Goal: Task Accomplishment & Management: Complete application form

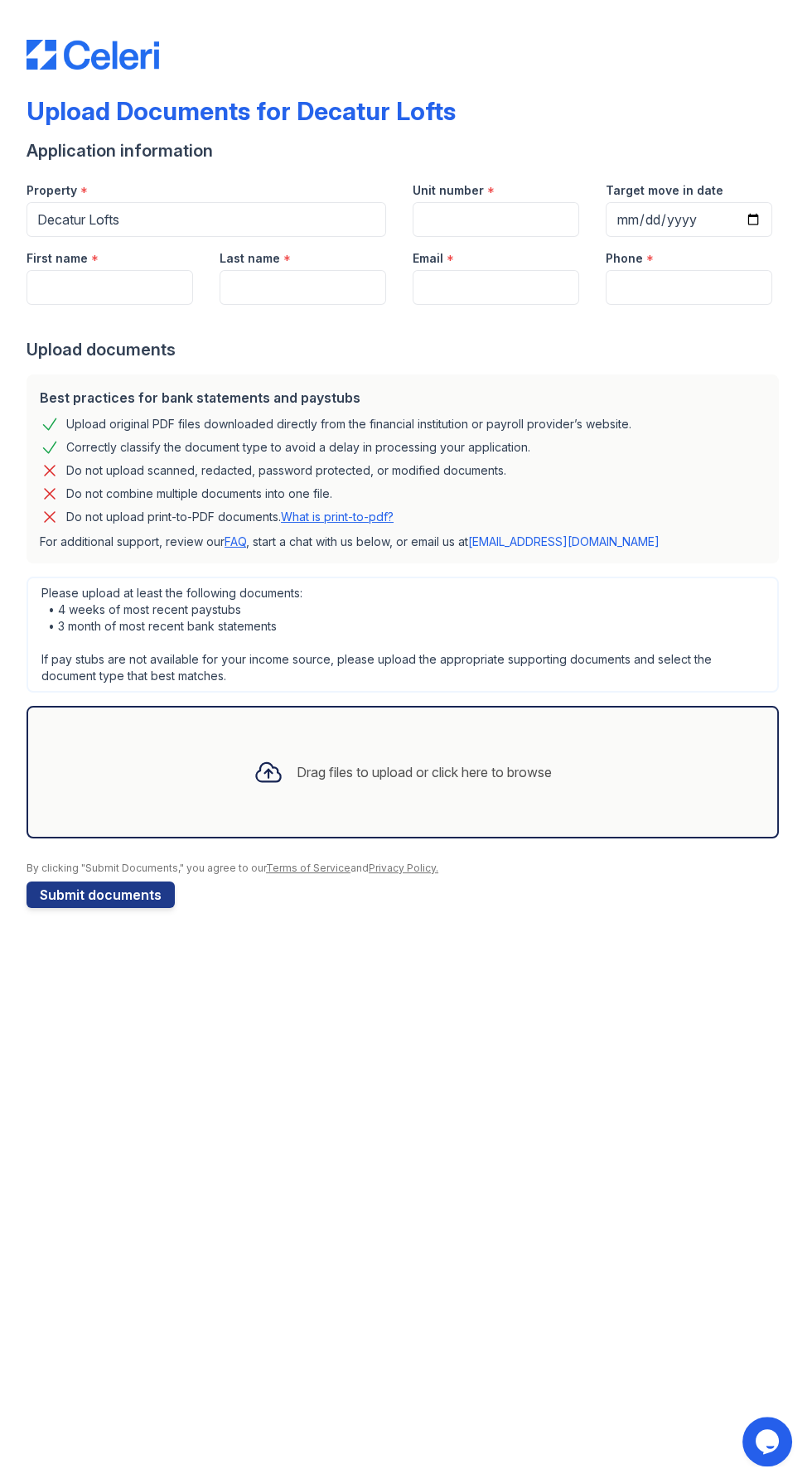
click at [425, 772] on div "Drag files to upload or click here to browse" at bounding box center [424, 772] width 255 height 20
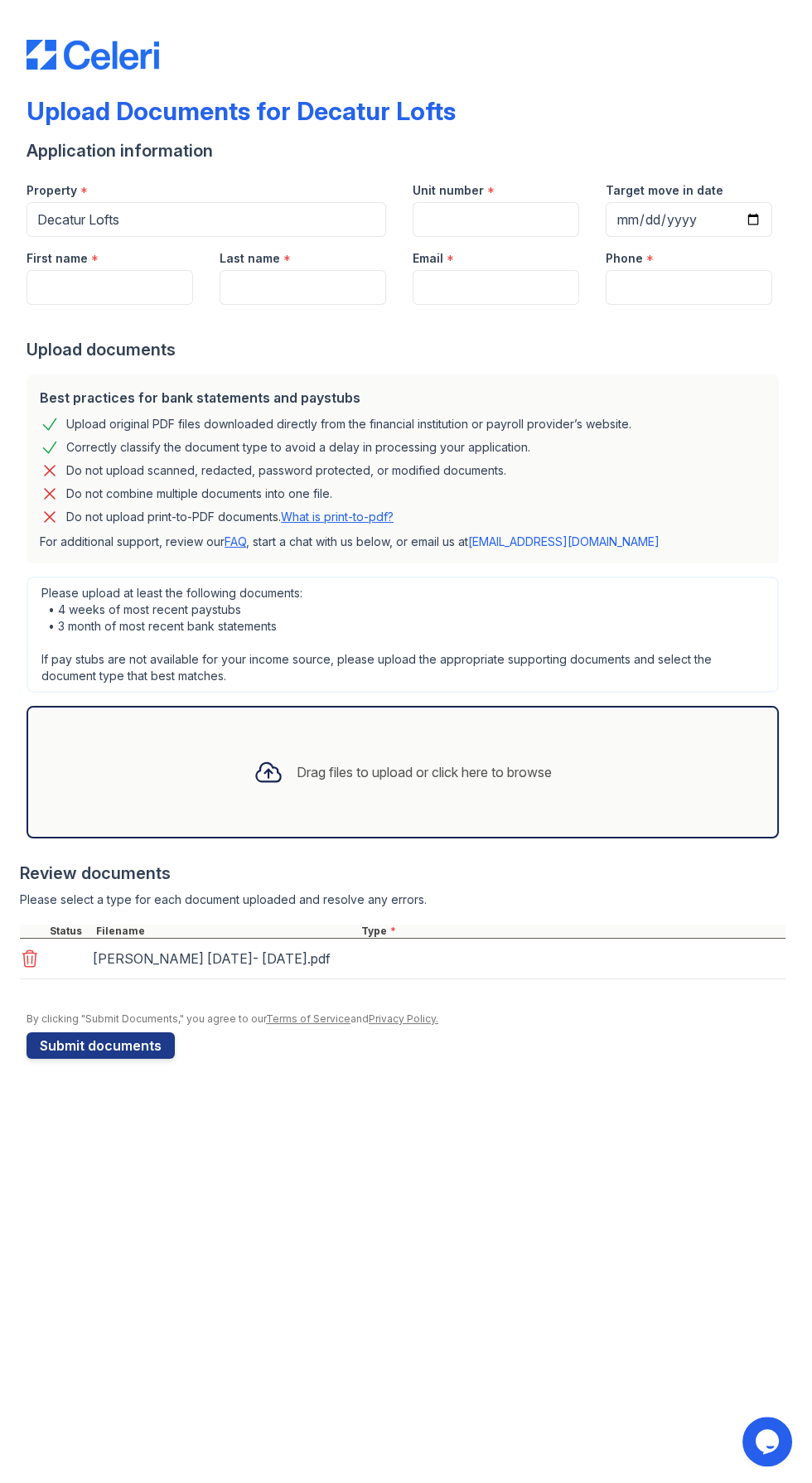
click at [411, 774] on div "Drag files to upload or click here to browse" at bounding box center [424, 772] width 255 height 20
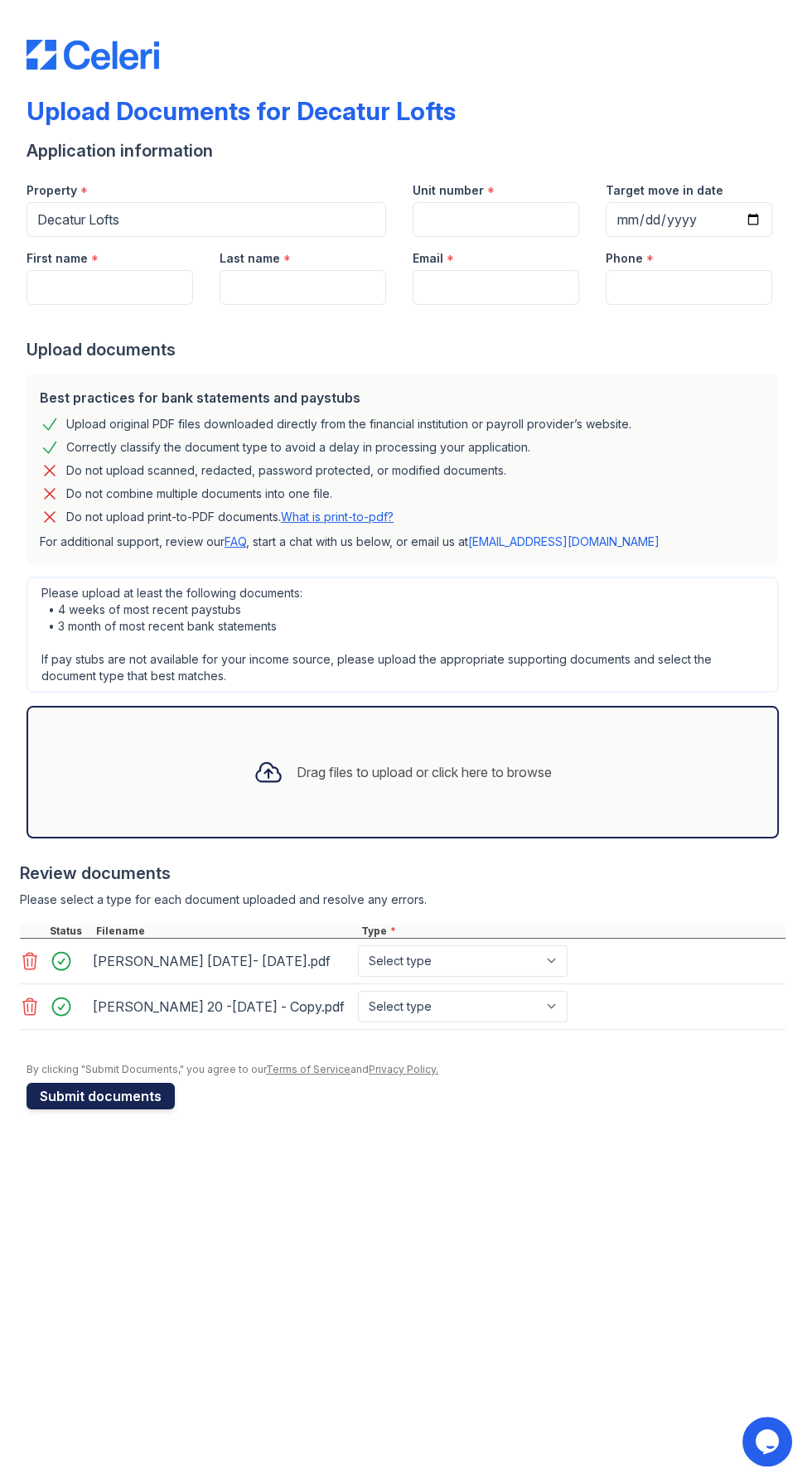
click at [134, 1109] on button "Submit documents" at bounding box center [100, 1096] width 148 height 26
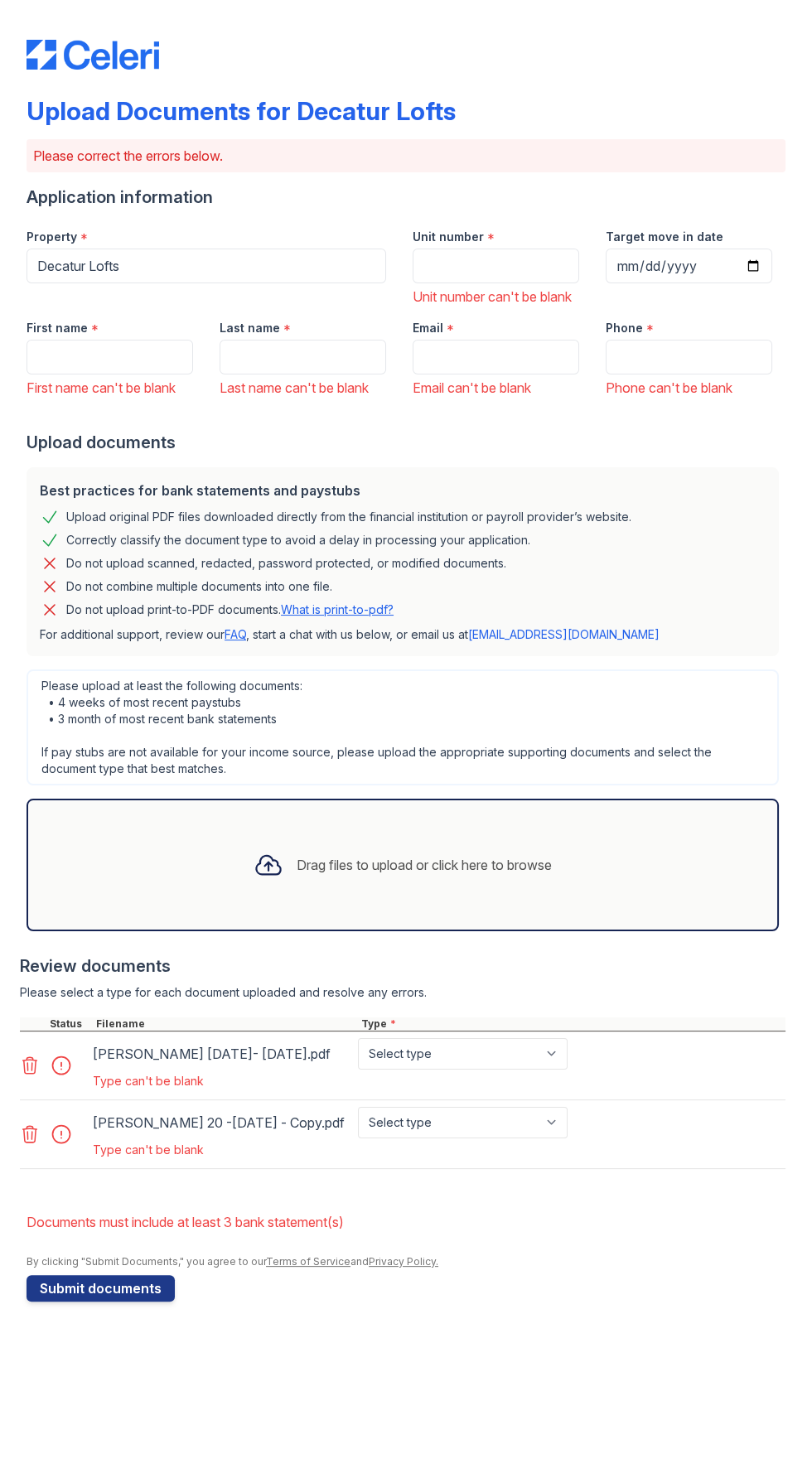
click at [481, 869] on div "Drag files to upload or click here to browse" at bounding box center [402, 865] width 325 height 56
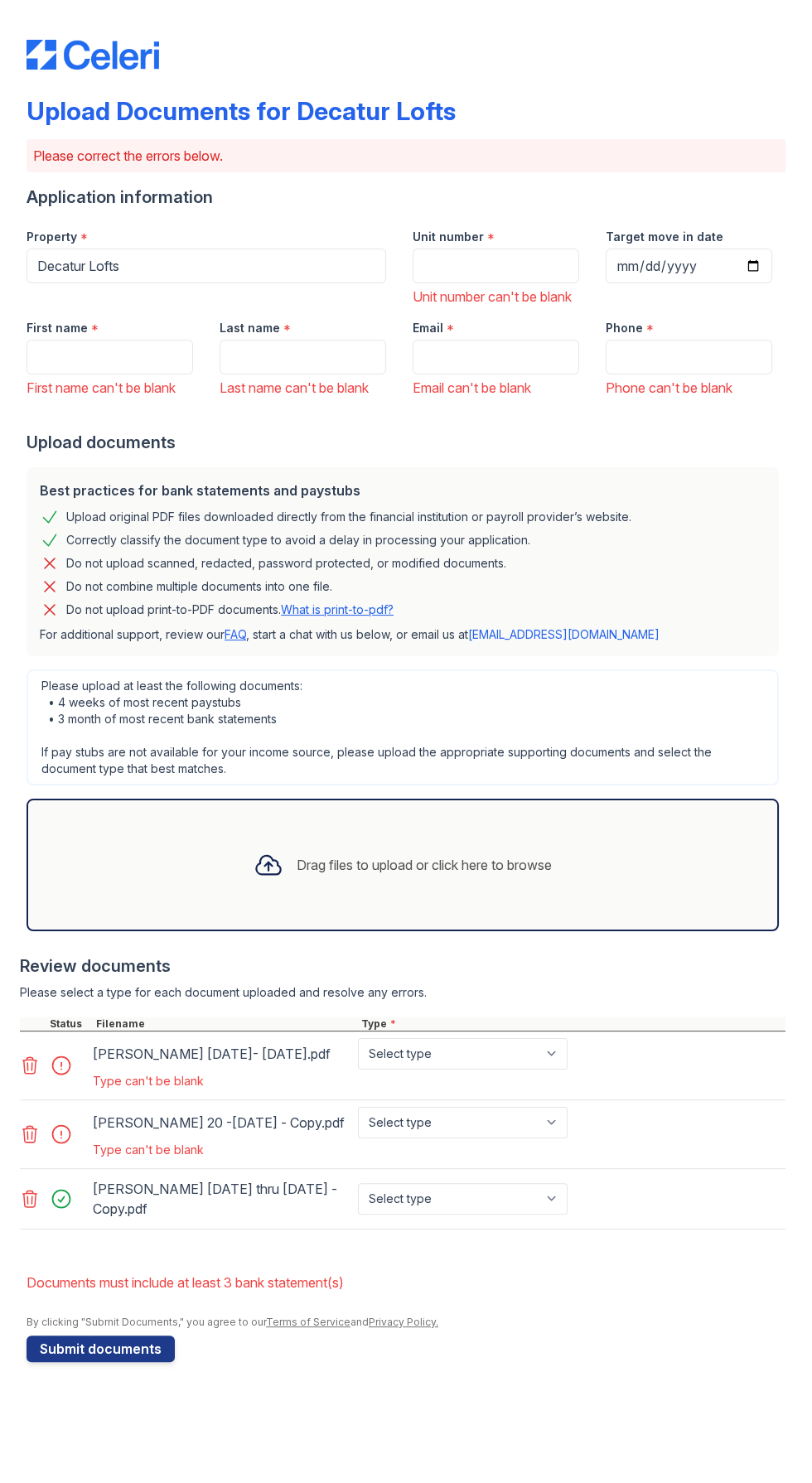
click at [441, 912] on div "Drag files to upload or click here to browse" at bounding box center [402, 865] width 752 height 132
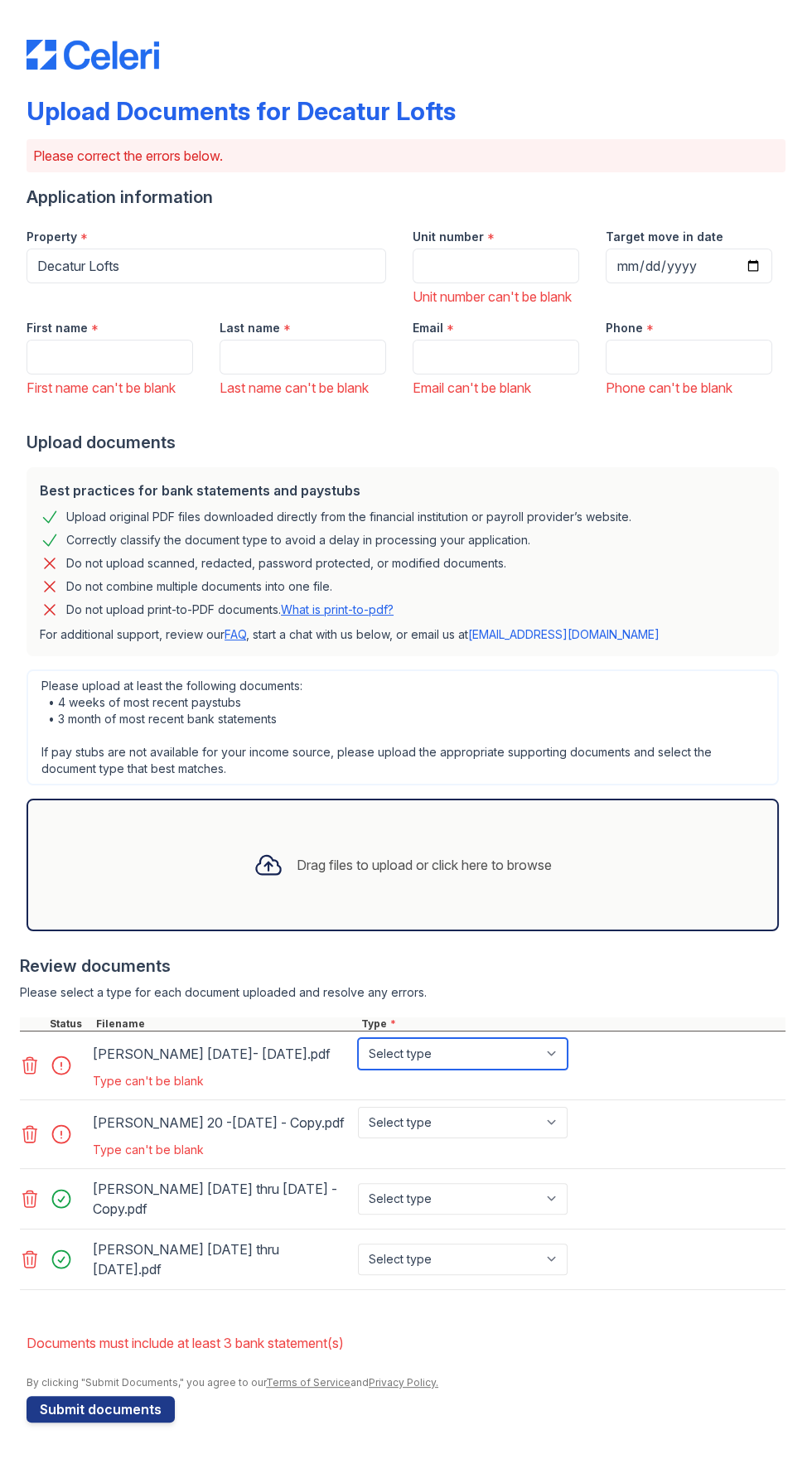
click at [566, 1070] on select "Select type Paystub Bank Statement Offer Letter Tax Documents Benefit Award Let…" at bounding box center [462, 1053] width 209 height 31
select select "paystub"
click at [358, 1056] on select "Select type Paystub Bank Statement Offer Letter Tax Documents Benefit Award Let…" at bounding box center [462, 1053] width 209 height 31
click at [544, 1139] on select "Select type Paystub Bank Statement Offer Letter Tax Documents Benefit Award Let…" at bounding box center [462, 1123] width 209 height 31
select select "paystub"
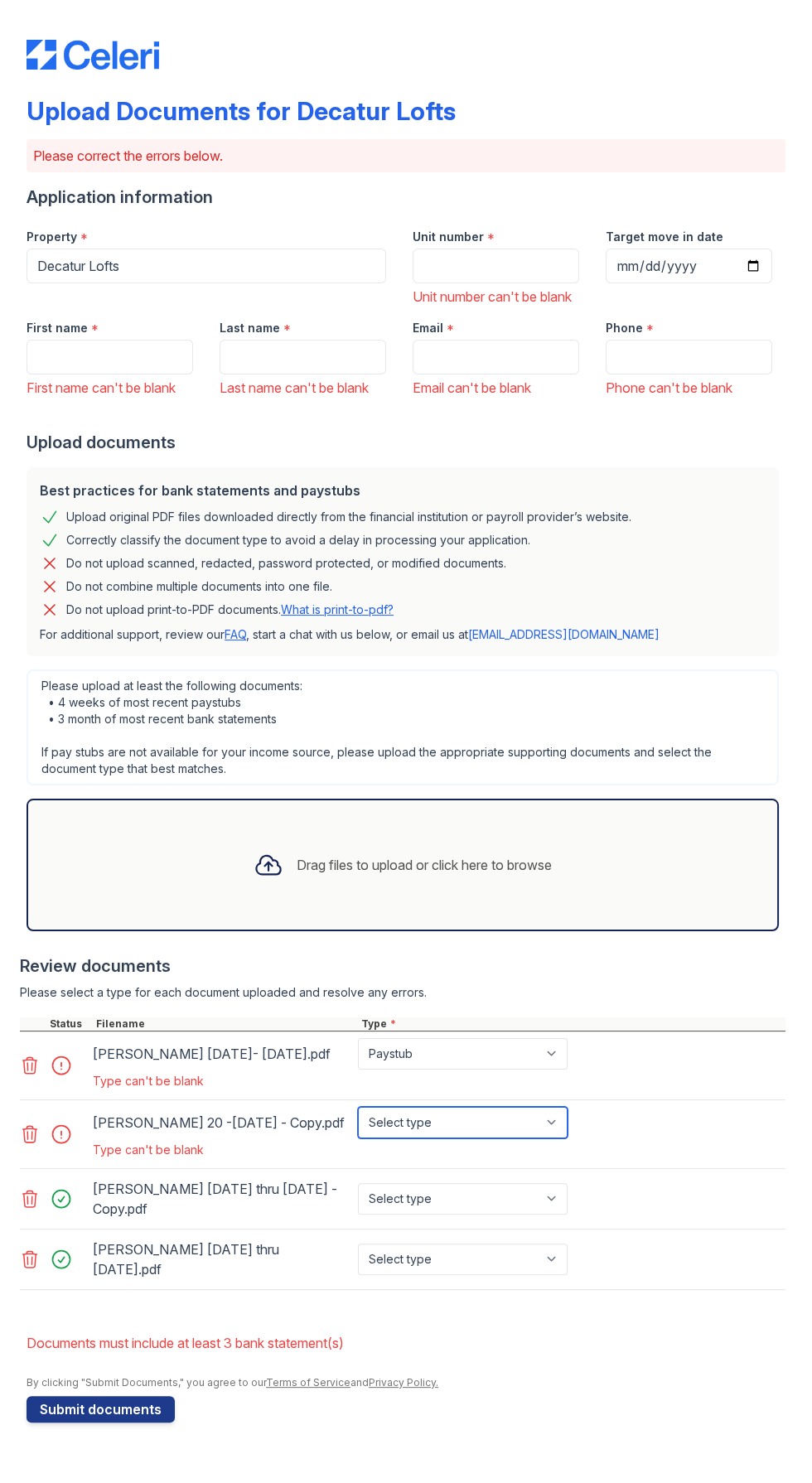
click at [358, 1132] on select "Select type Paystub Bank Statement Offer Letter Tax Documents Benefit Award Let…" at bounding box center [462, 1123] width 209 height 31
click at [545, 1215] on select "Select type Paystub Bank Statement Offer Letter Tax Documents Benefit Award Let…" at bounding box center [462, 1198] width 209 height 31
select select "paystub"
click at [358, 1215] on select "Select type Paystub Bank Statement Offer Letter Tax Documents Benefit Award Let…" at bounding box center [462, 1198] width 209 height 31
click at [553, 1275] on select "Select type Paystub Bank Statement Offer Letter Tax Documents Benefit Award Let…" at bounding box center [462, 1259] width 209 height 31
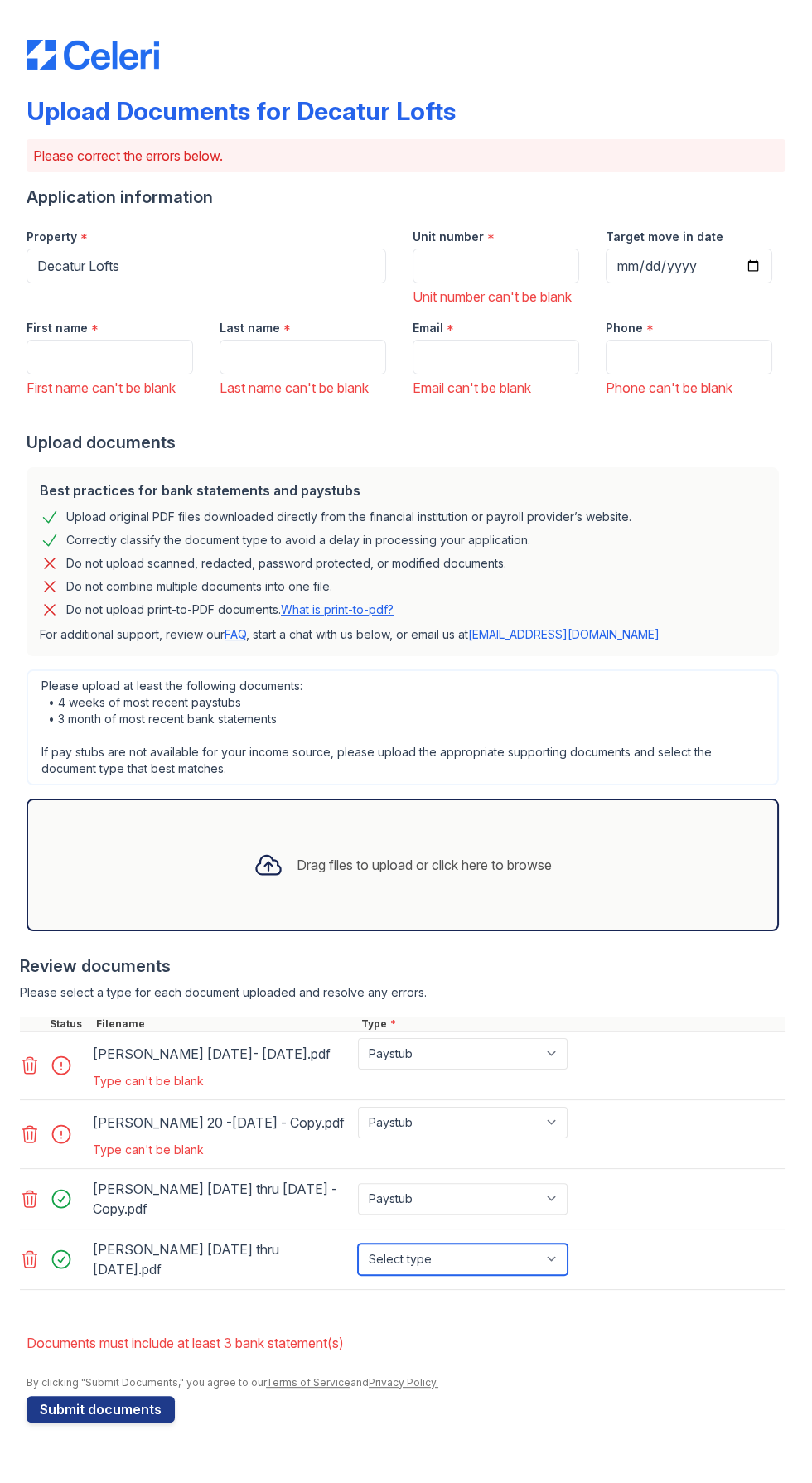
select select "paystub"
click at [358, 1275] on select "Select type Paystub Bank Statement Offer Letter Tax Documents Benefit Award Let…" at bounding box center [462, 1259] width 209 height 31
click at [212, 1090] on div "Type can't be blank" at bounding box center [331, 1081] width 478 height 17
click at [433, 875] on div "Drag files to upload or click here to browse" at bounding box center [424, 864] width 255 height 20
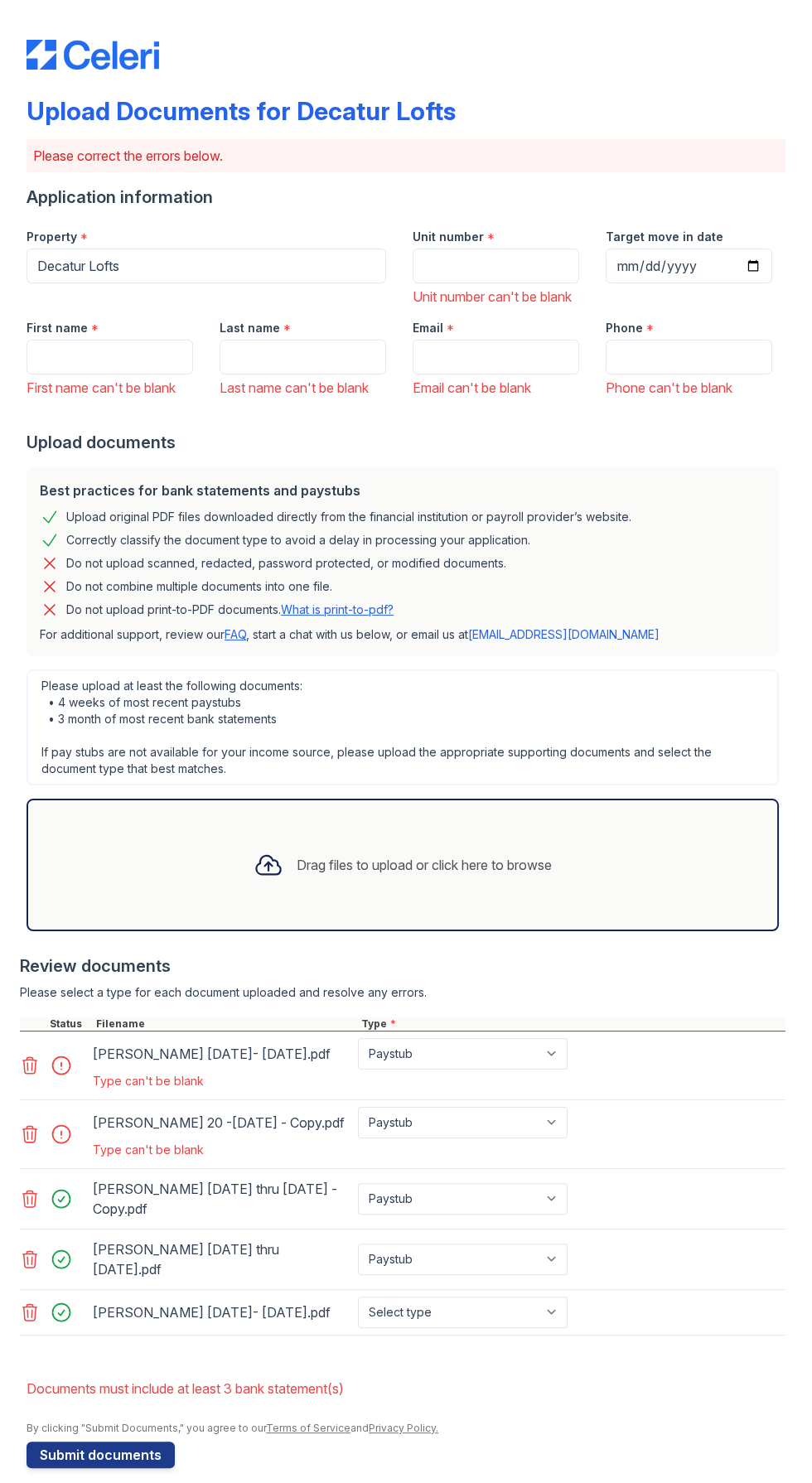
click at [435, 873] on div "Drag files to upload or click here to browse" at bounding box center [424, 864] width 255 height 20
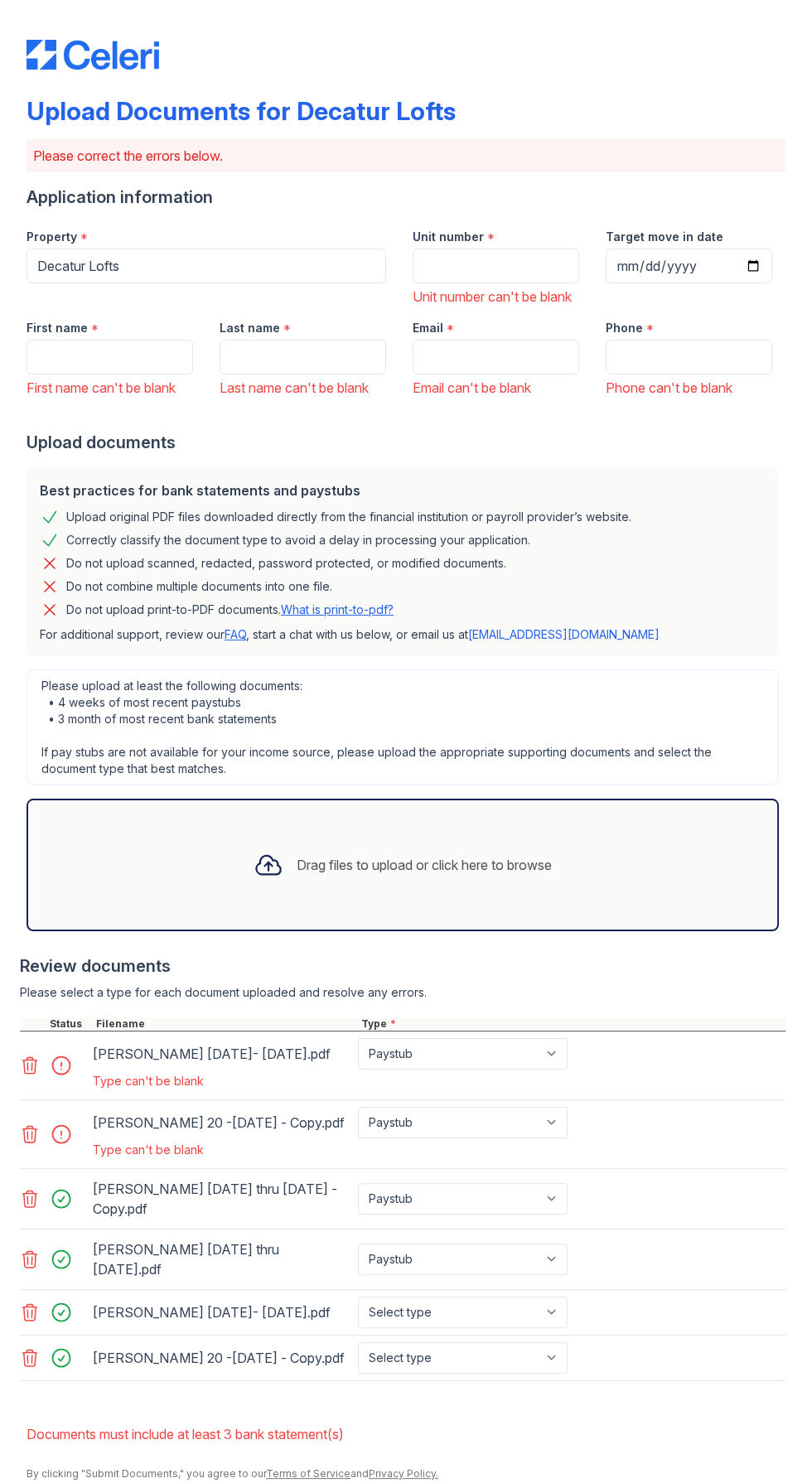
click at [39, 1075] on icon at bounding box center [29, 1065] width 19 height 20
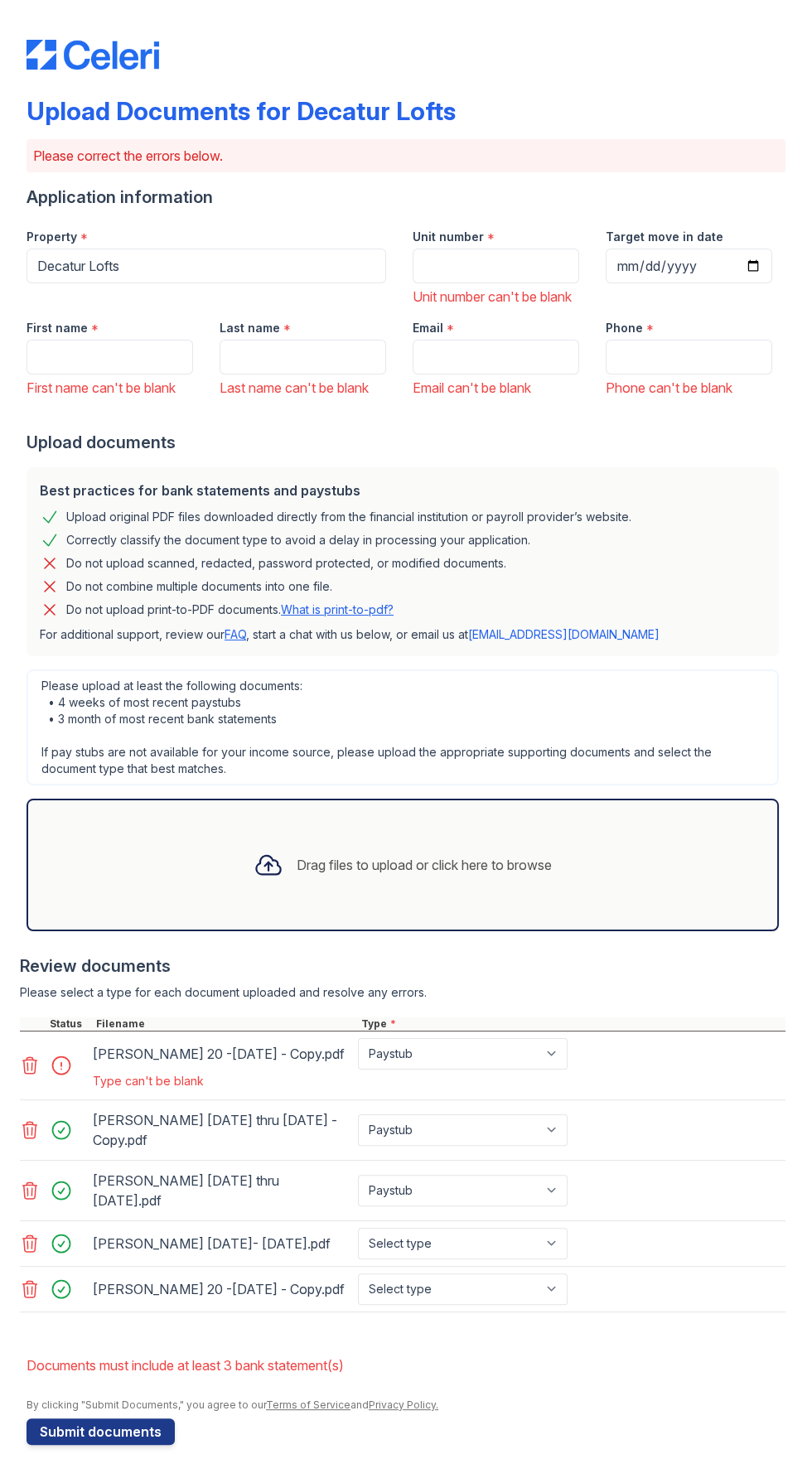
click at [20, 1075] on icon at bounding box center [29, 1065] width 19 height 20
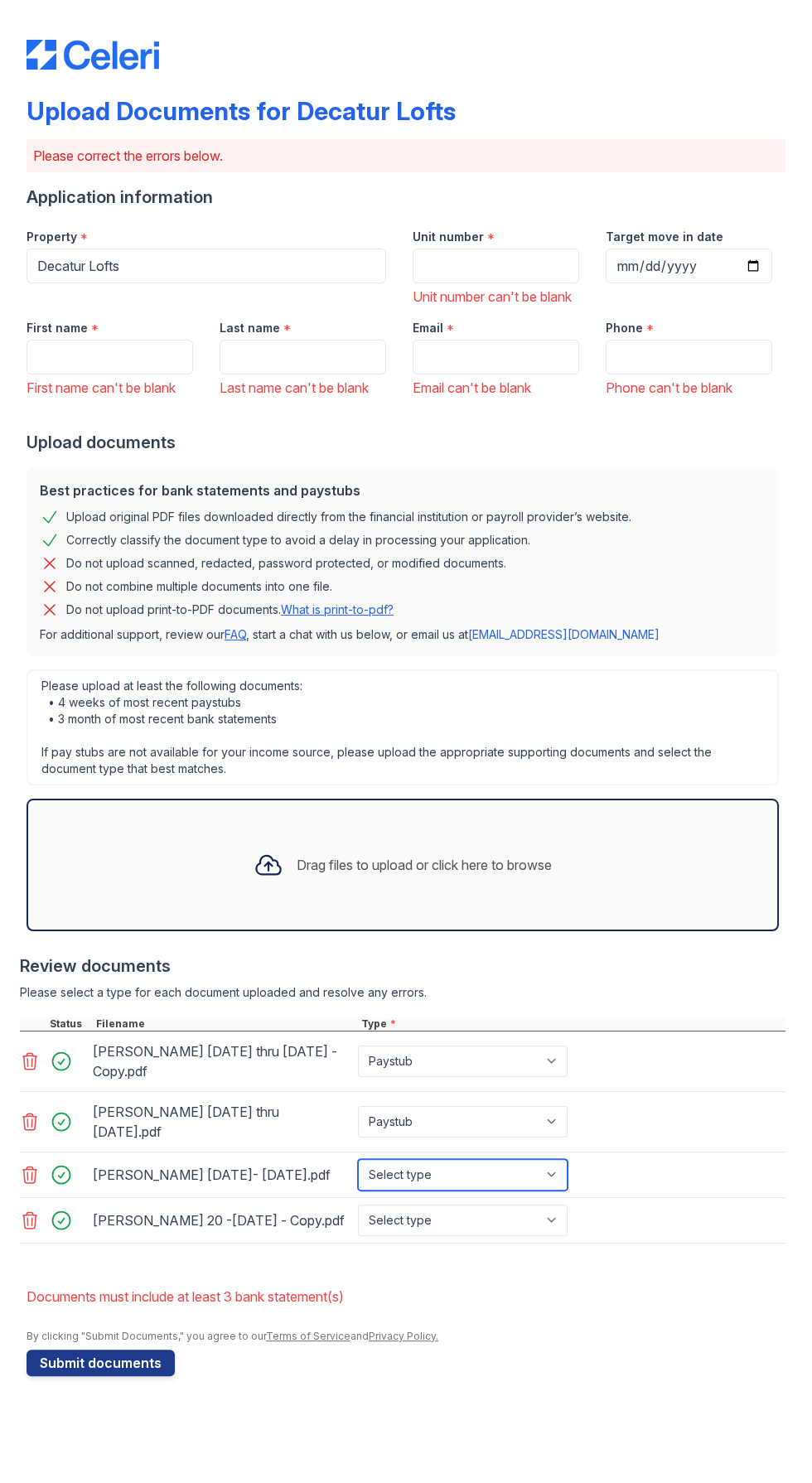
click at [563, 1190] on select "Select type Paystub Bank Statement Offer Letter Tax Documents Benefit Award Let…" at bounding box center [462, 1174] width 209 height 31
select select "paystub"
click at [358, 1177] on select "Select type Paystub Bank Statement Offer Letter Tax Documents Benefit Award Let…" at bounding box center [462, 1174] width 209 height 31
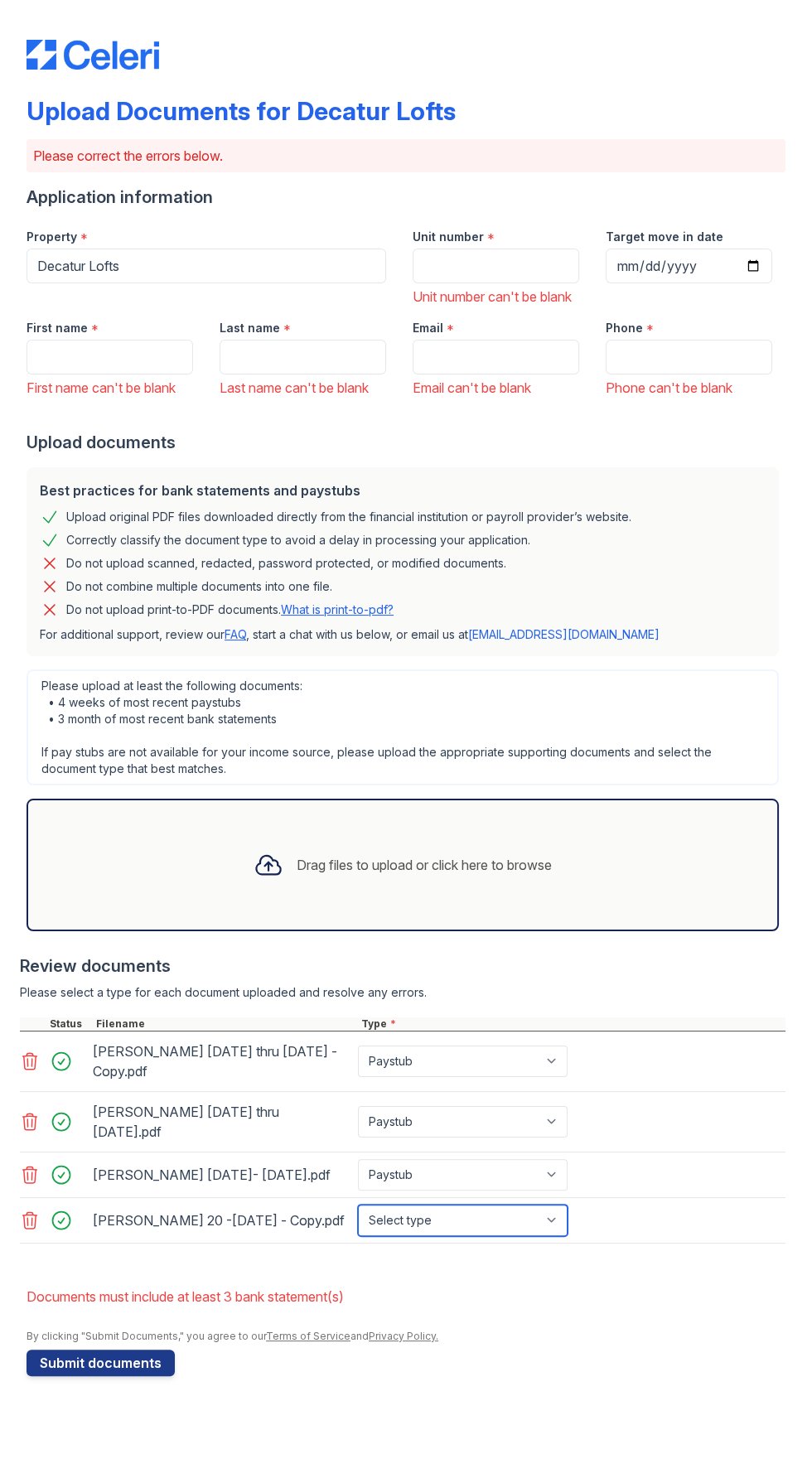
click at [534, 1236] on select "Select type Paystub Bank Statement Offer Letter Tax Documents Benefit Award Let…" at bounding box center [462, 1220] width 209 height 31
select select "paystub"
click at [358, 1229] on select "Select type Paystub Bank Statement Offer Letter Tax Documents Benefit Award Let…" at bounding box center [462, 1220] width 209 height 31
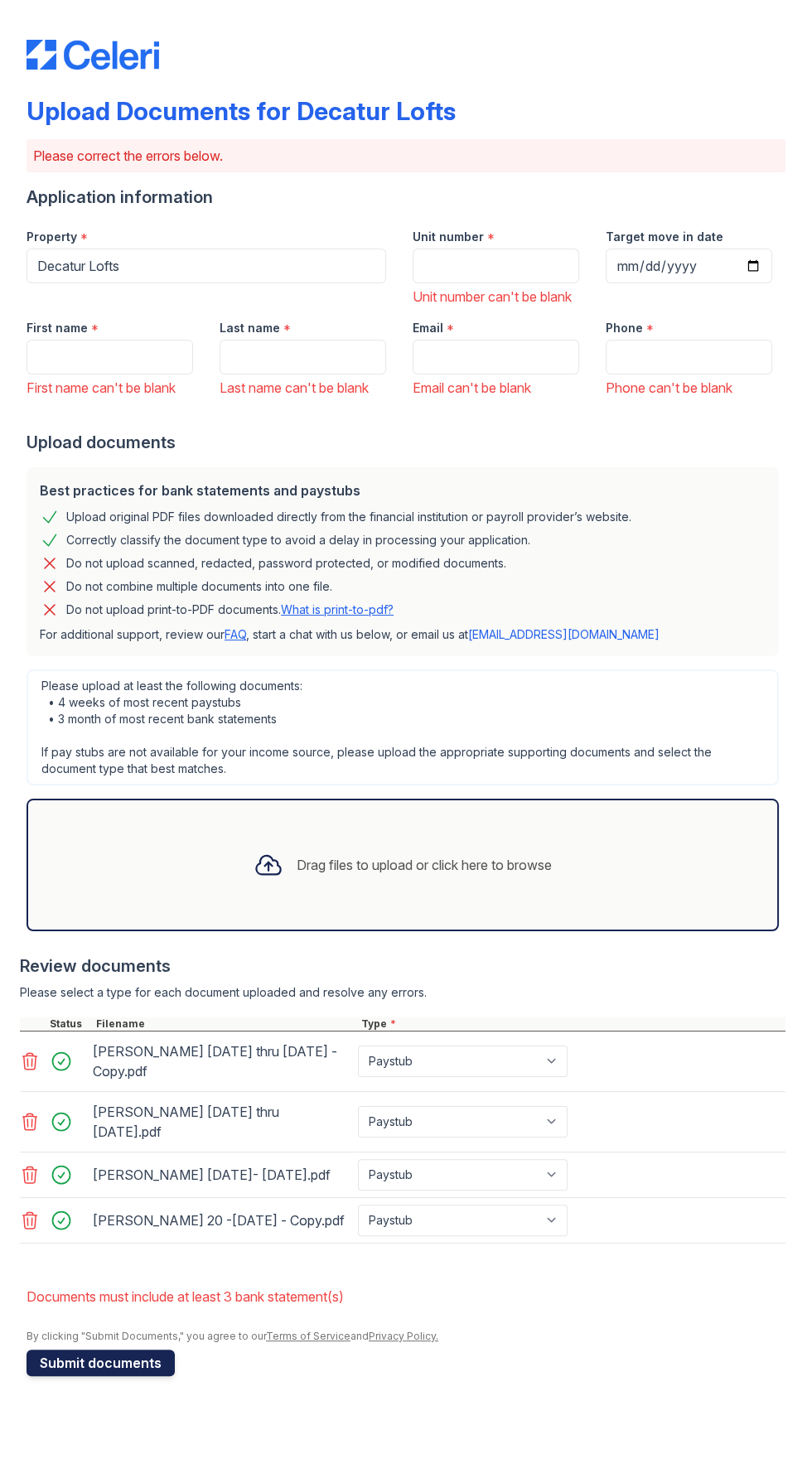
click at [97, 1376] on button "Submit documents" at bounding box center [100, 1363] width 148 height 26
click at [490, 257] on input "Unit number" at bounding box center [496, 265] width 166 height 35
type input "93J"
click at [142, 368] on input "First name" at bounding box center [109, 357] width 166 height 35
type input "Sharine"
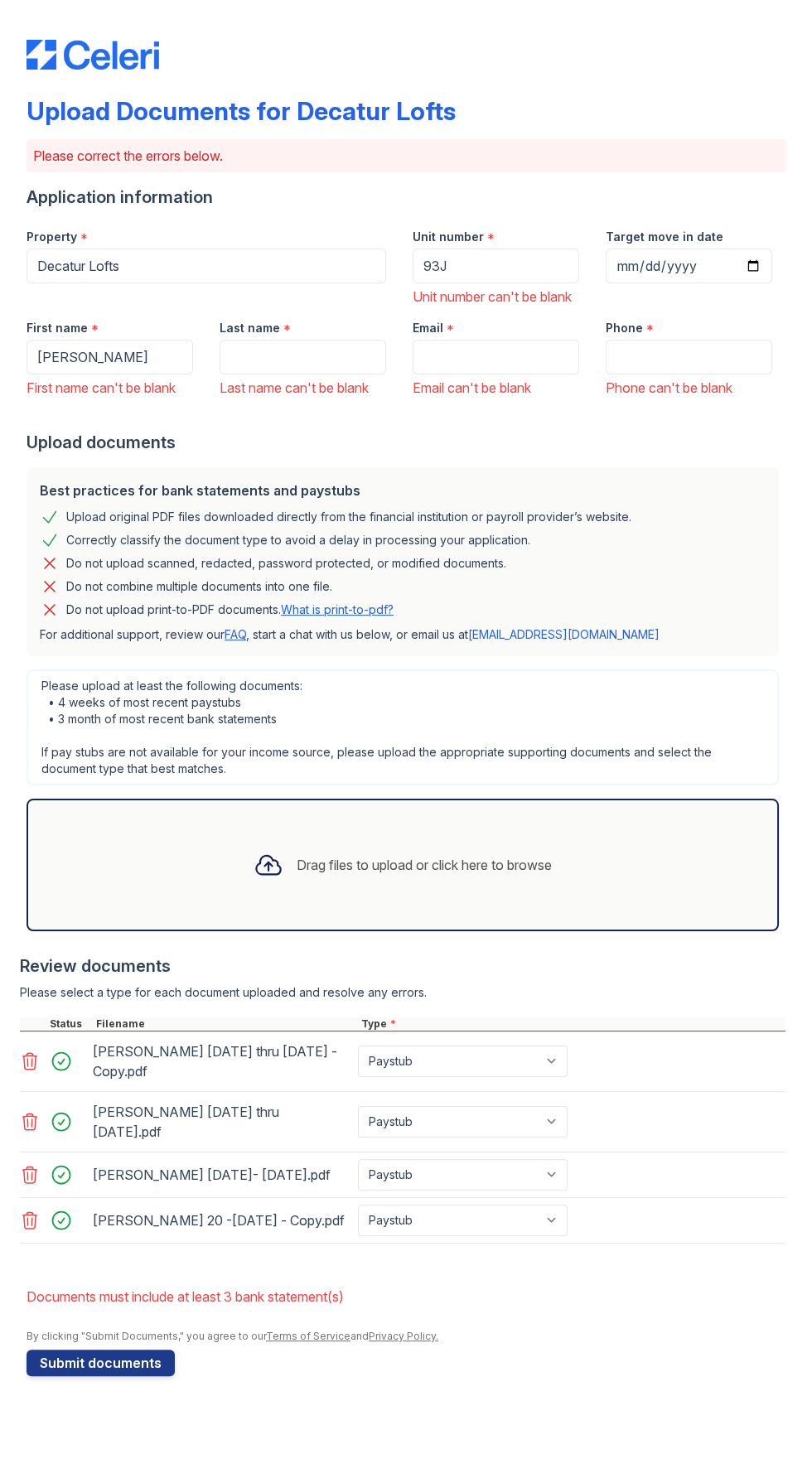
type input "ritter"
type input "RitterTS.47@gmail.com"
type input "4046931500"
click at [114, 1376] on button "Submit documents" at bounding box center [100, 1363] width 148 height 26
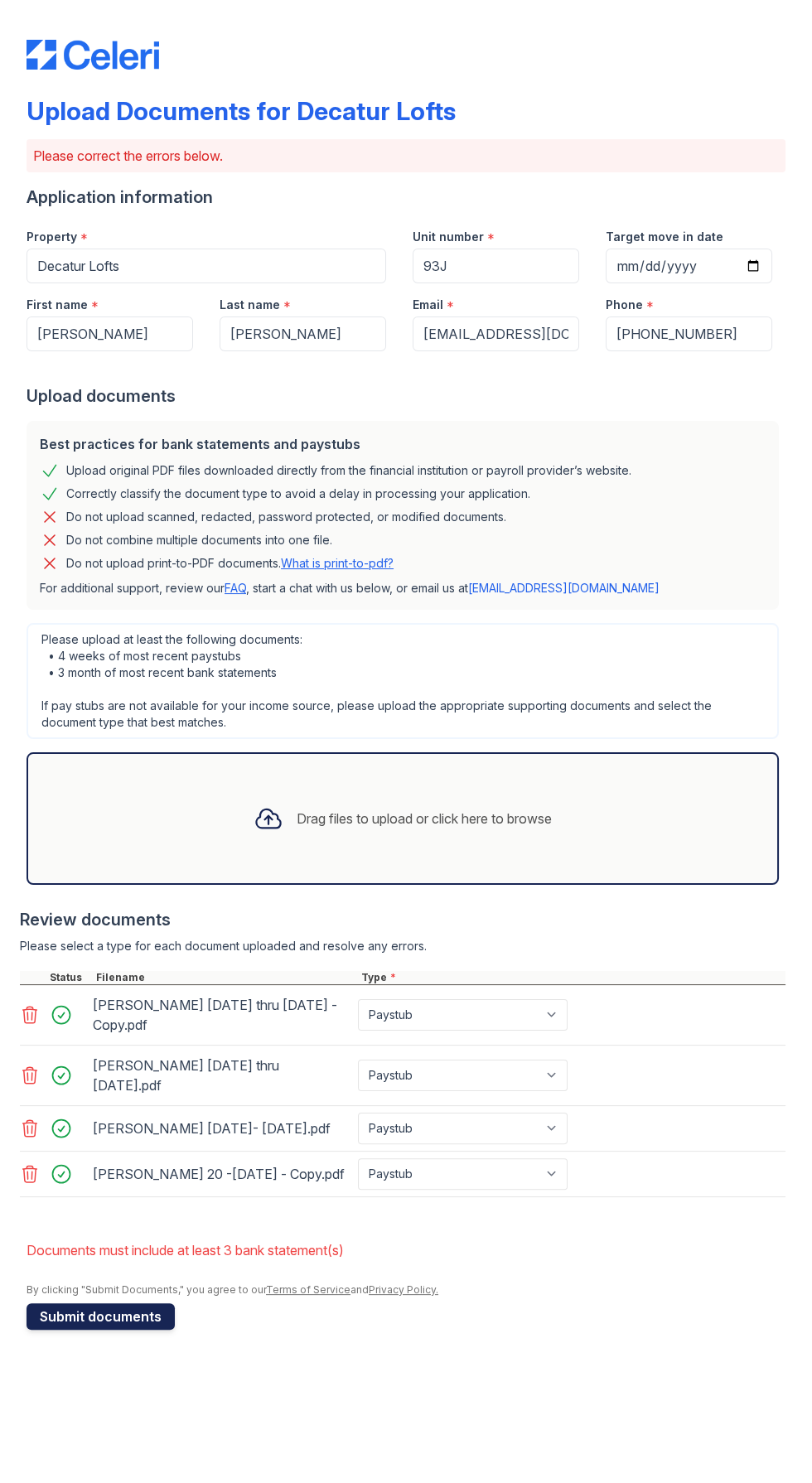
click at [118, 1330] on button "Submit documents" at bounding box center [100, 1316] width 148 height 26
click at [554, 1016] on select "Paystub Bank Statement Offer Letter Tax Documents Benefit Award Letter Investme…" at bounding box center [462, 1015] width 209 height 31
select select "bank_statement"
click at [358, 1000] on select "Paystub Bank Statement Offer Letter Tax Documents Benefit Award Letter Investme…" at bounding box center [462, 1015] width 209 height 31
click at [539, 1073] on select "Paystub Bank Statement Offer Letter Tax Documents Benefit Award Letter Investme…" at bounding box center [462, 1075] width 209 height 31
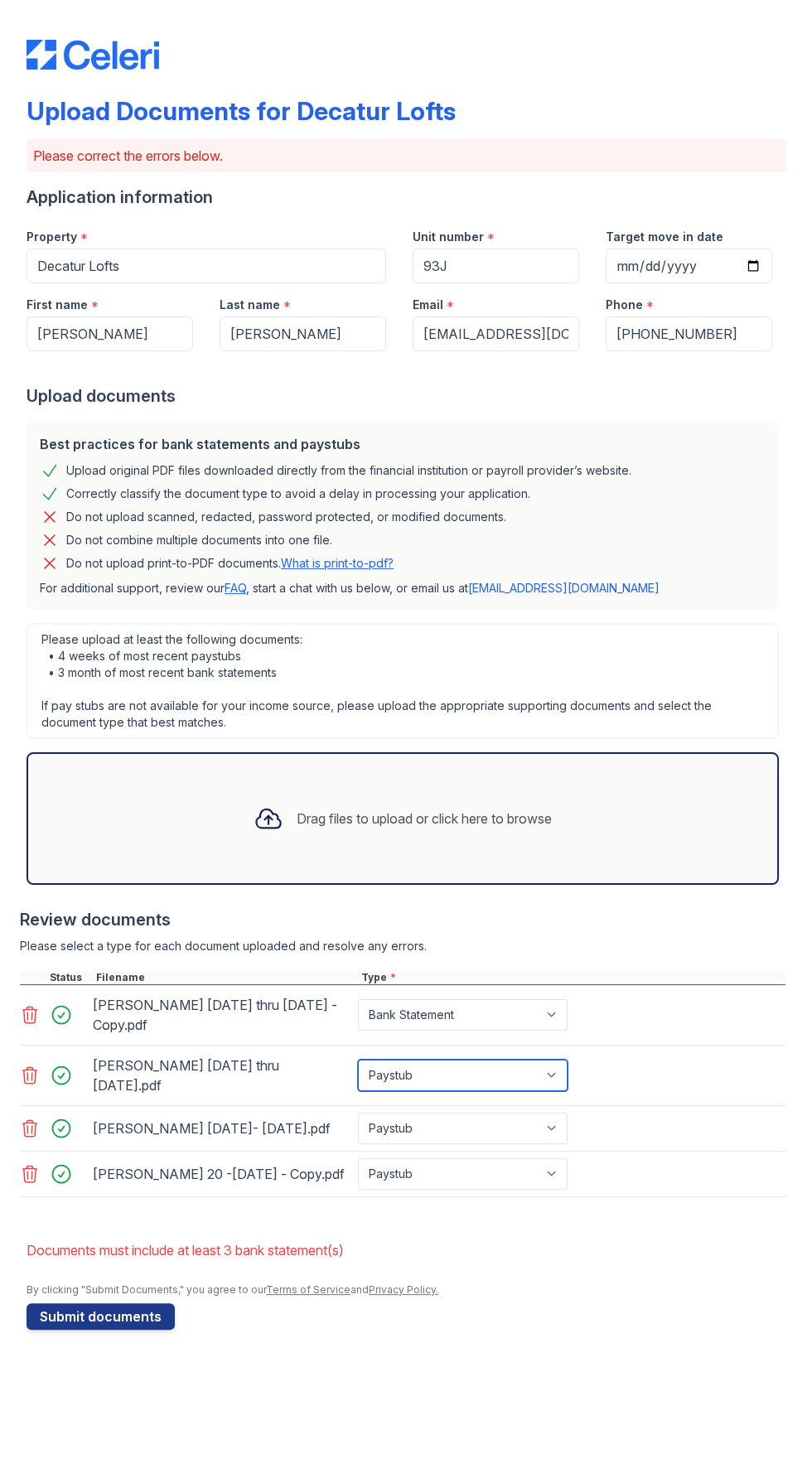
select select "bank_statement"
click at [358, 1060] on select "Paystub Bank Statement Offer Letter Tax Documents Benefit Award Letter Investme…" at bounding box center [462, 1075] width 209 height 31
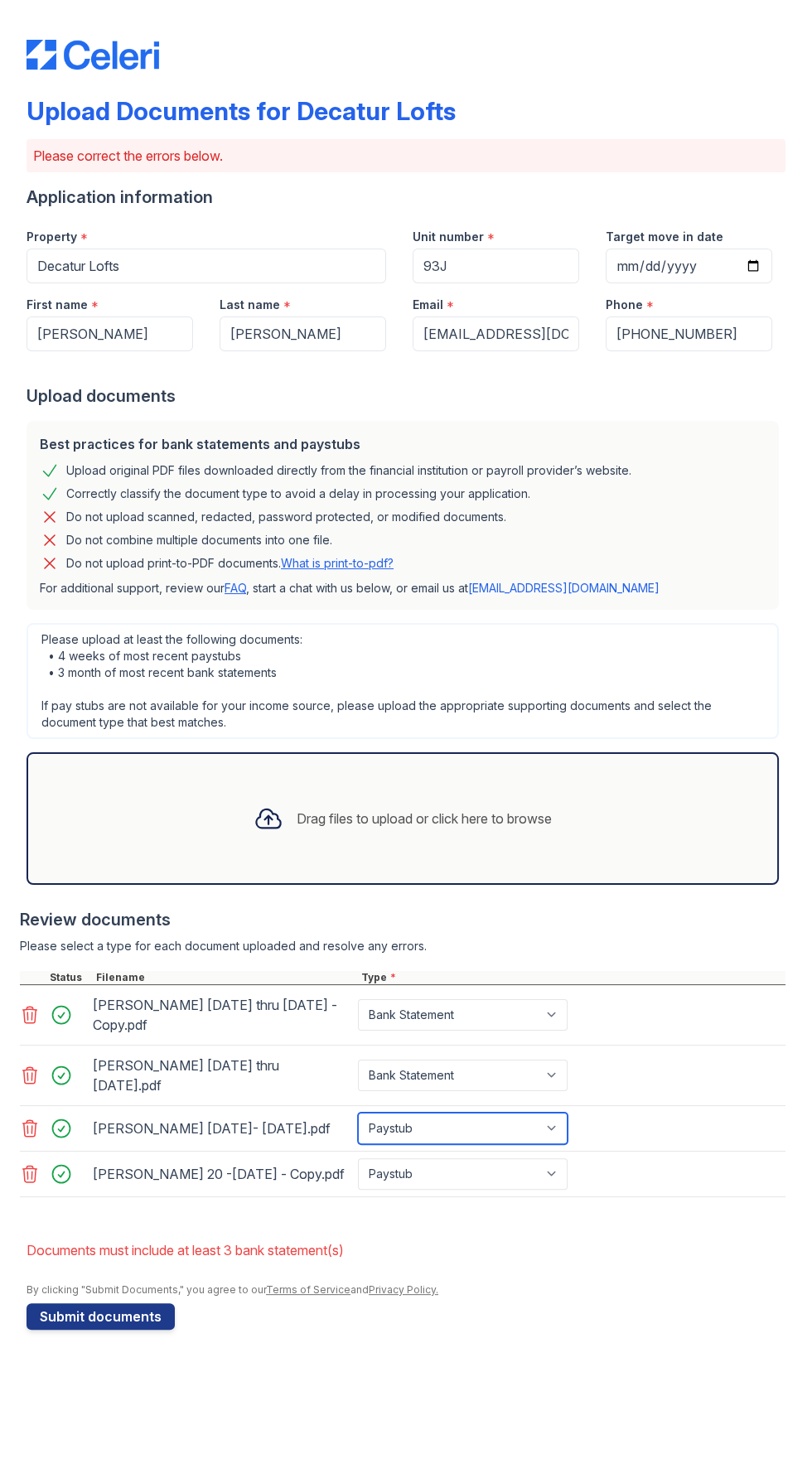
click at [526, 1127] on select "Paystub Bank Statement Offer Letter Tax Documents Benefit Award Letter Investme…" at bounding box center [462, 1128] width 209 height 31
select select "bank_statement"
click at [358, 1112] on select "Paystub Bank Statement Offer Letter Tax Documents Benefit Award Letter Investme…" at bounding box center [462, 1128] width 209 height 31
click at [530, 1186] on select "Paystub Bank Statement Offer Letter Tax Documents Benefit Award Letter Investme…" at bounding box center [462, 1174] width 209 height 31
select select "bank_statement"
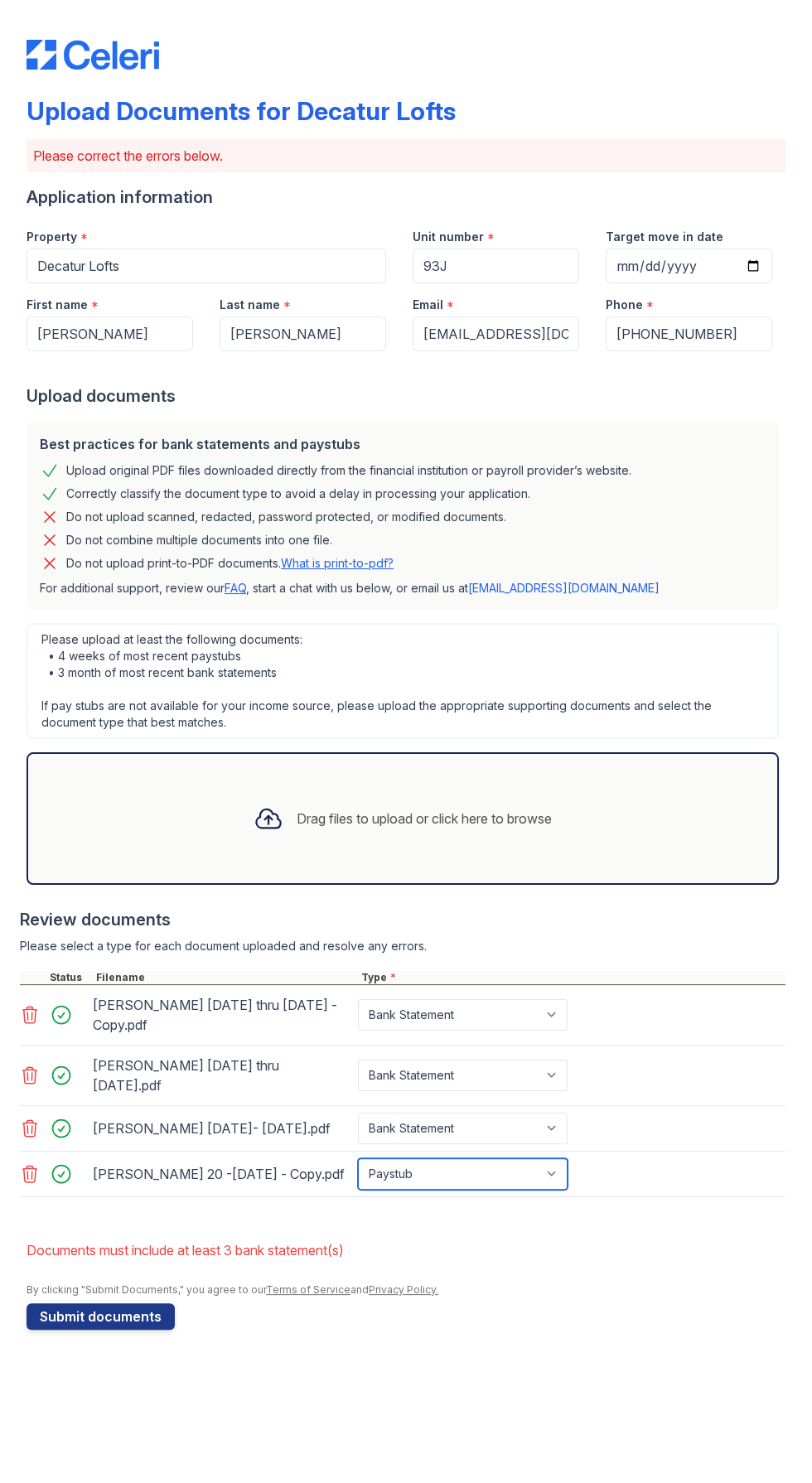
click at [358, 1164] on select "Paystub Bank Statement Offer Letter Tax Documents Benefit Award Letter Investme…" at bounding box center [462, 1174] width 209 height 31
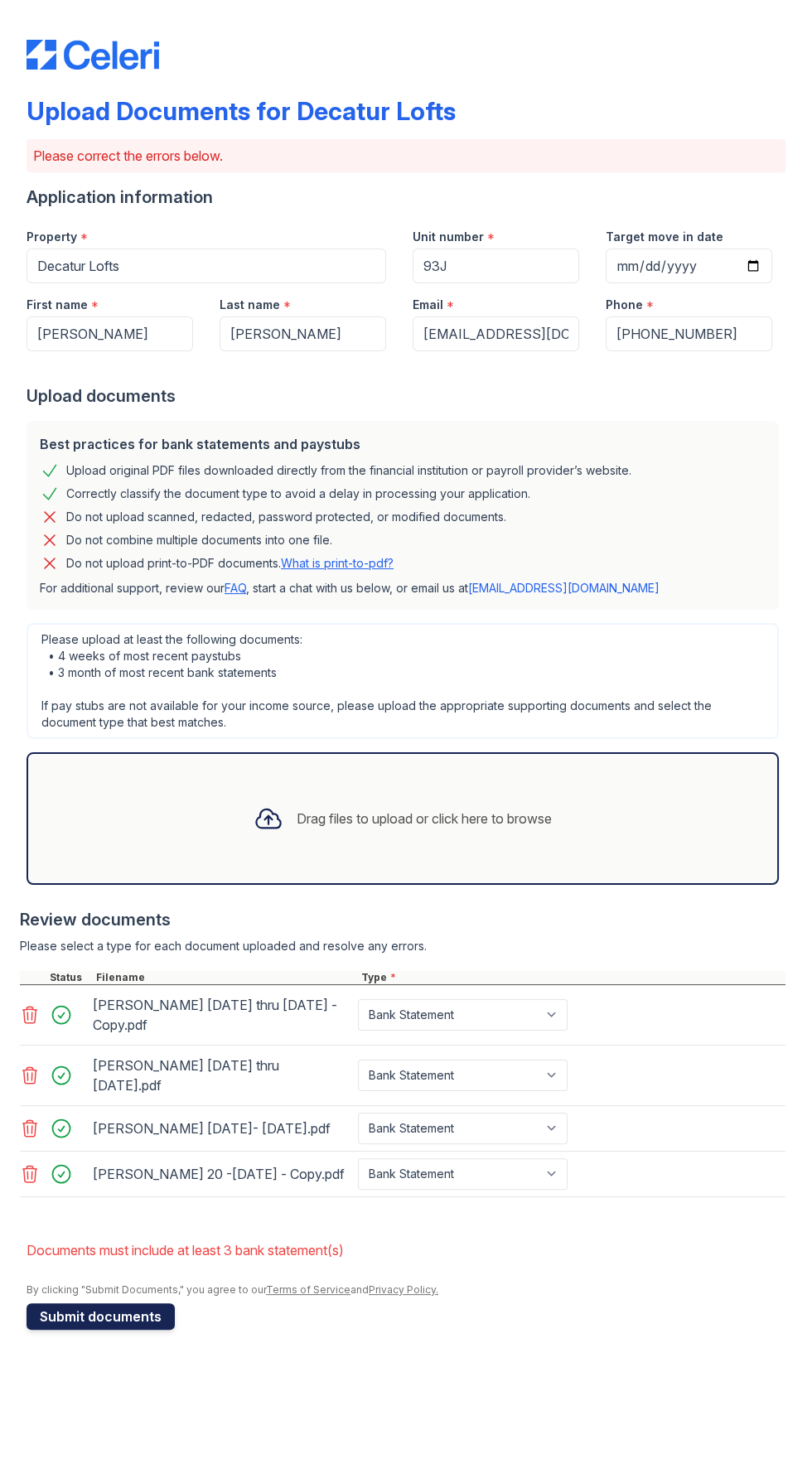
click at [97, 1329] on button "Submit documents" at bounding box center [100, 1316] width 148 height 26
click at [278, 1005] on div "SHARINE RITTER August 10 thru August 16 - Copy.pdf" at bounding box center [221, 1015] width 259 height 47
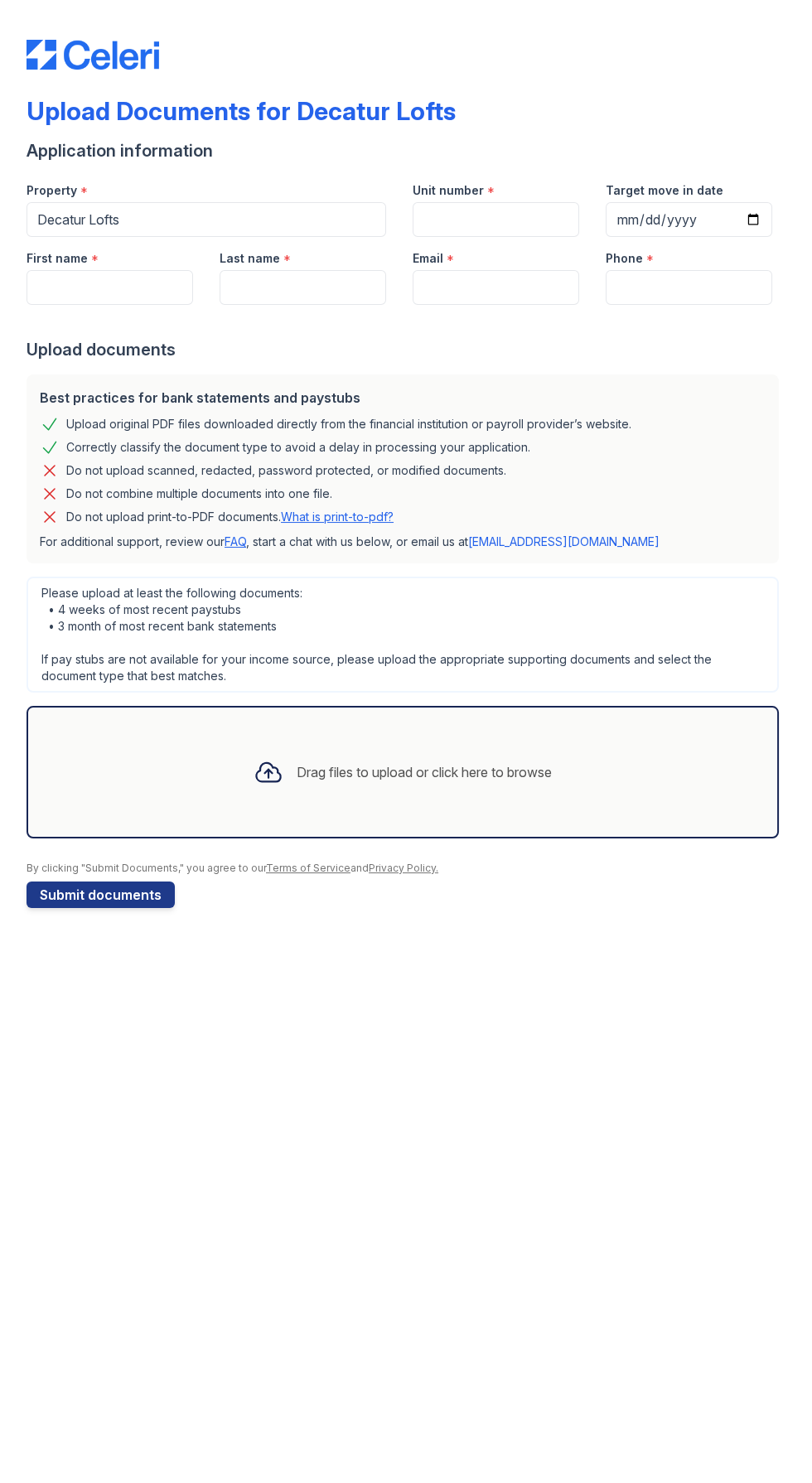
click at [418, 776] on div "Drag files to upload or click here to browse" at bounding box center [424, 772] width 255 height 20
click at [403, 769] on div "Drag files to upload or click here to browse" at bounding box center [424, 772] width 255 height 20
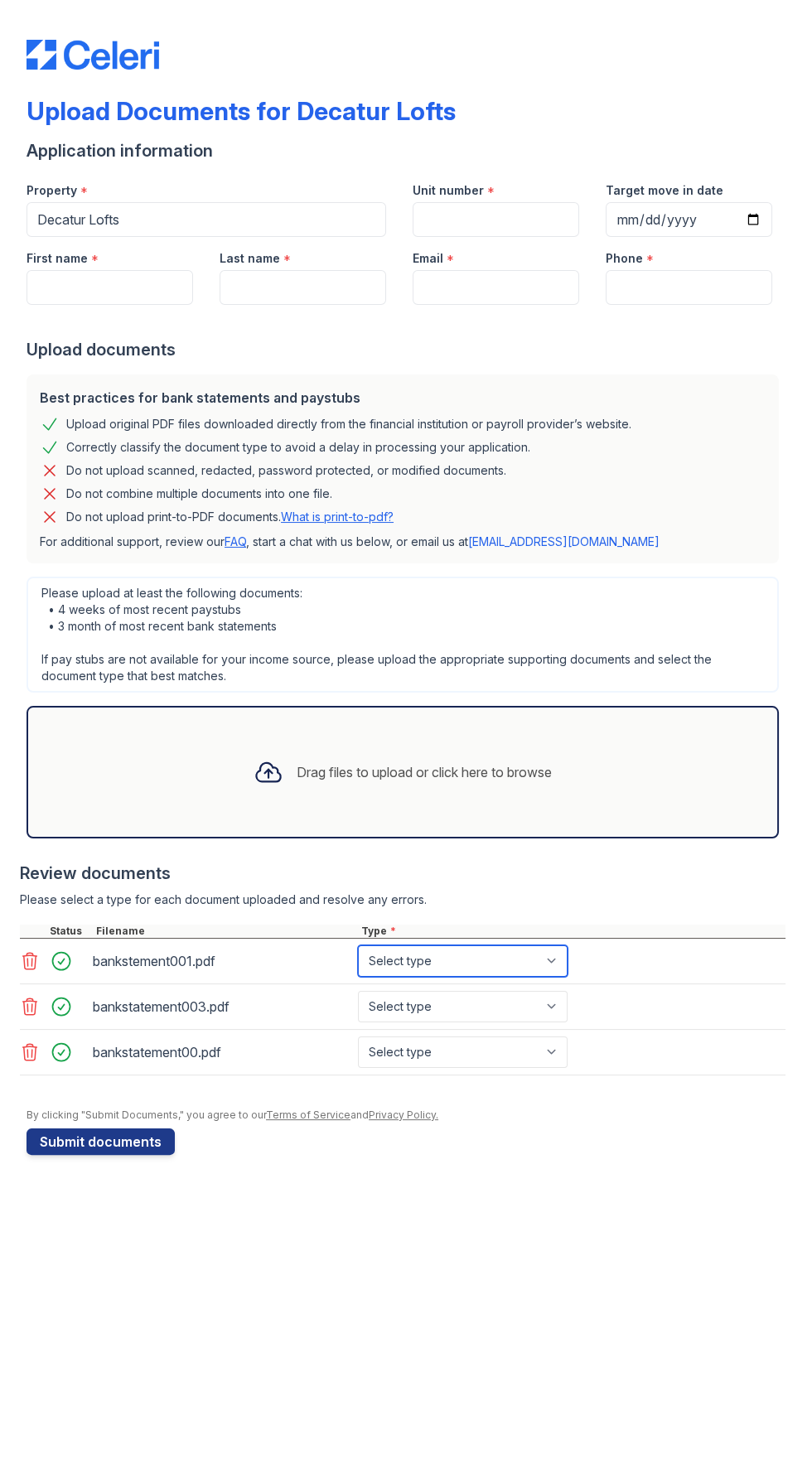
click at [549, 962] on select "Select type Paystub Bank Statement Offer Letter Tax Documents Benefit Award Let…" at bounding box center [462, 961] width 209 height 31
select select "bank_statement"
click at [358, 945] on select "Select type Paystub Bank Statement Offer Letter Tax Documents Benefit Award Let…" at bounding box center [462, 961] width 209 height 31
click at [559, 1006] on select "Select type Paystub Bank Statement Offer Letter Tax Documents Benefit Award Let…" at bounding box center [462, 1006] width 209 height 31
select select "bank_statement"
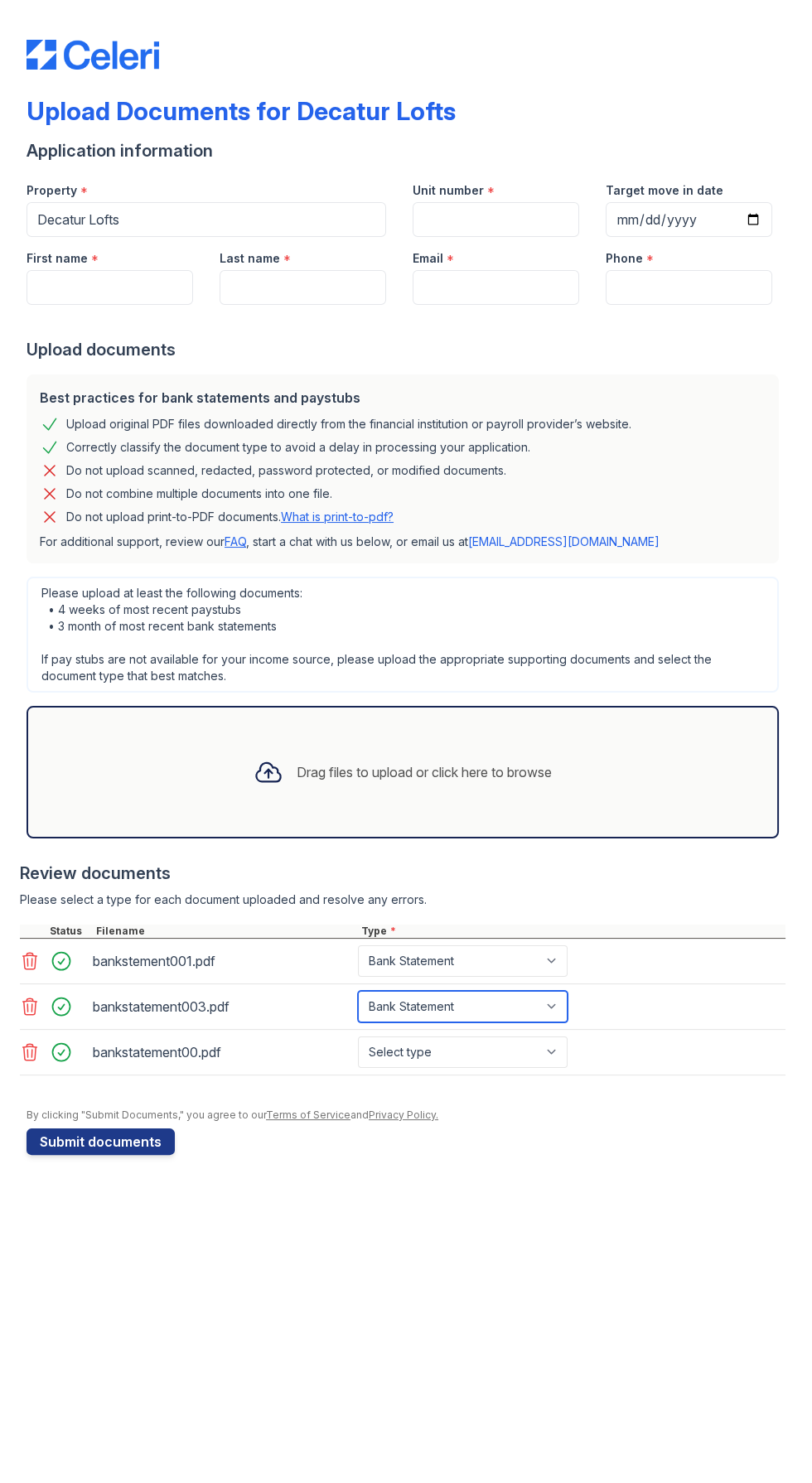
click at [358, 991] on select "Select type Paystub Bank Statement Offer Letter Tax Documents Benefit Award Let…" at bounding box center [462, 1006] width 209 height 31
click at [563, 1049] on select "Select type Paystub Bank Statement Offer Letter Tax Documents Benefit Award Let…" at bounding box center [462, 1051] width 209 height 31
select select "bank_statement"
click at [358, 1036] on select "Select type Paystub Bank Statement Offer Letter Tax Documents Benefit Award Let…" at bounding box center [462, 1051] width 209 height 31
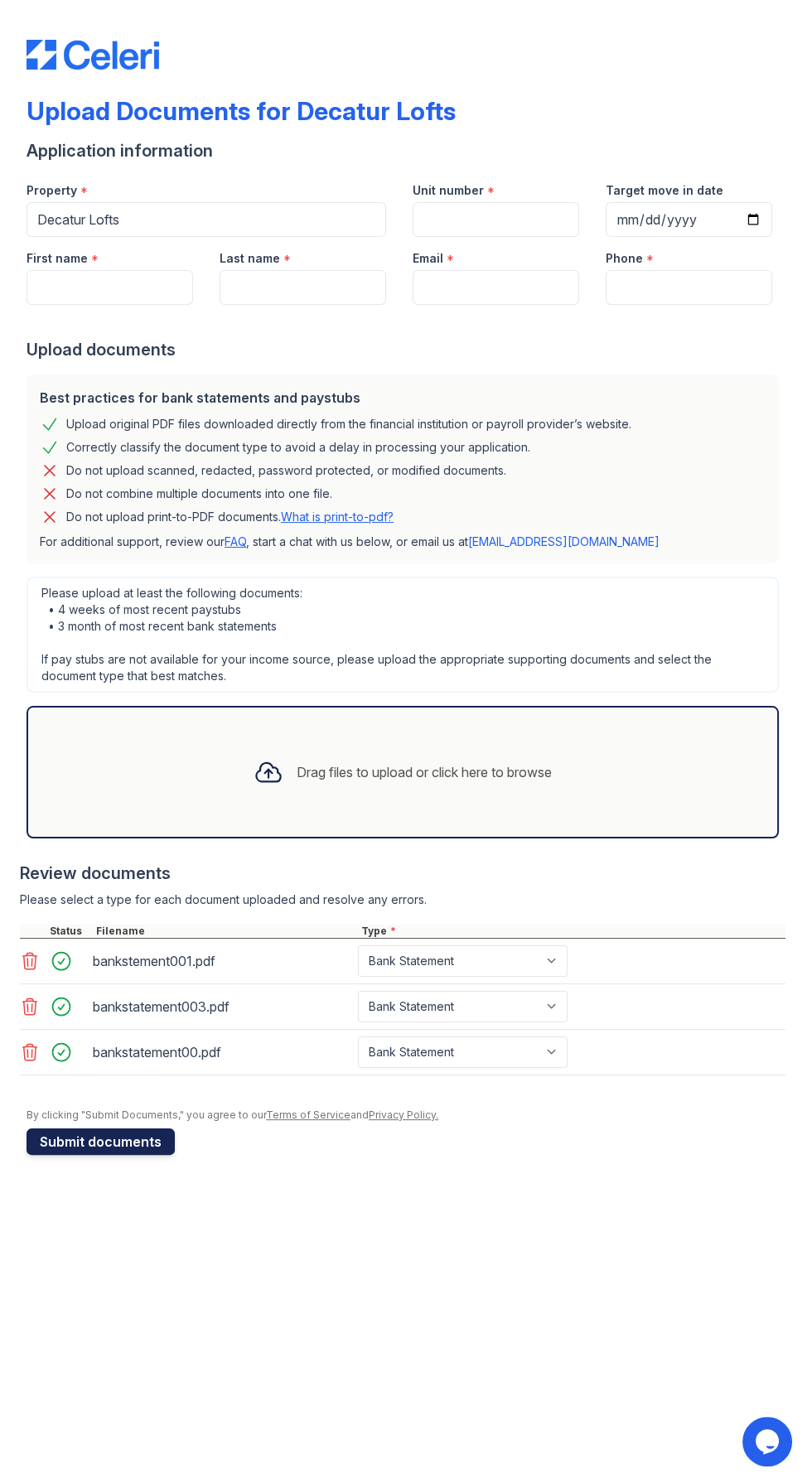
click at [102, 1134] on button "Submit documents" at bounding box center [100, 1141] width 148 height 26
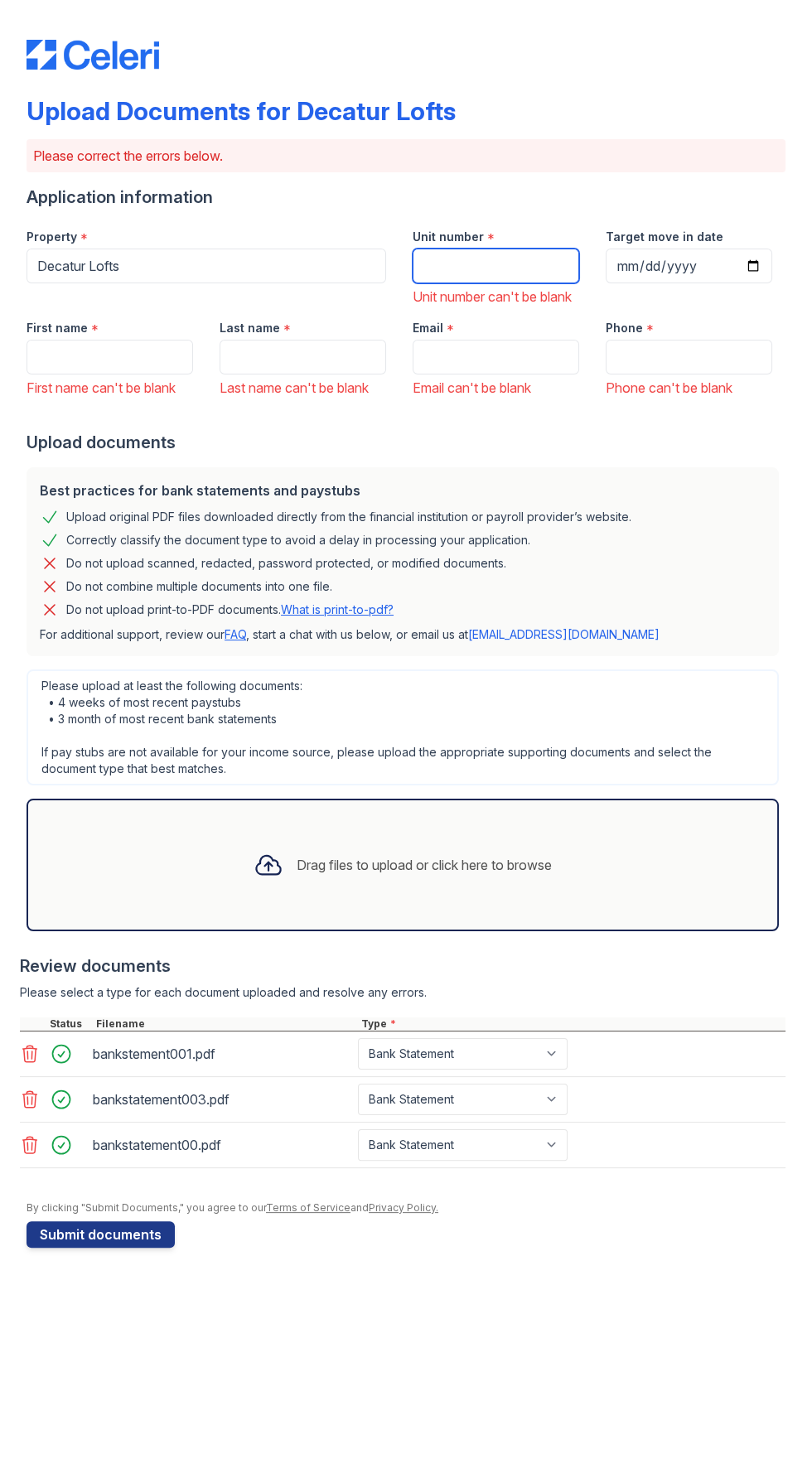
click at [503, 265] on input "Unit number" at bounding box center [496, 265] width 166 height 35
type input "93J"
click at [147, 370] on input "First name" at bounding box center [109, 357] width 166 height 35
type input "Sharine"
type input "ritter"
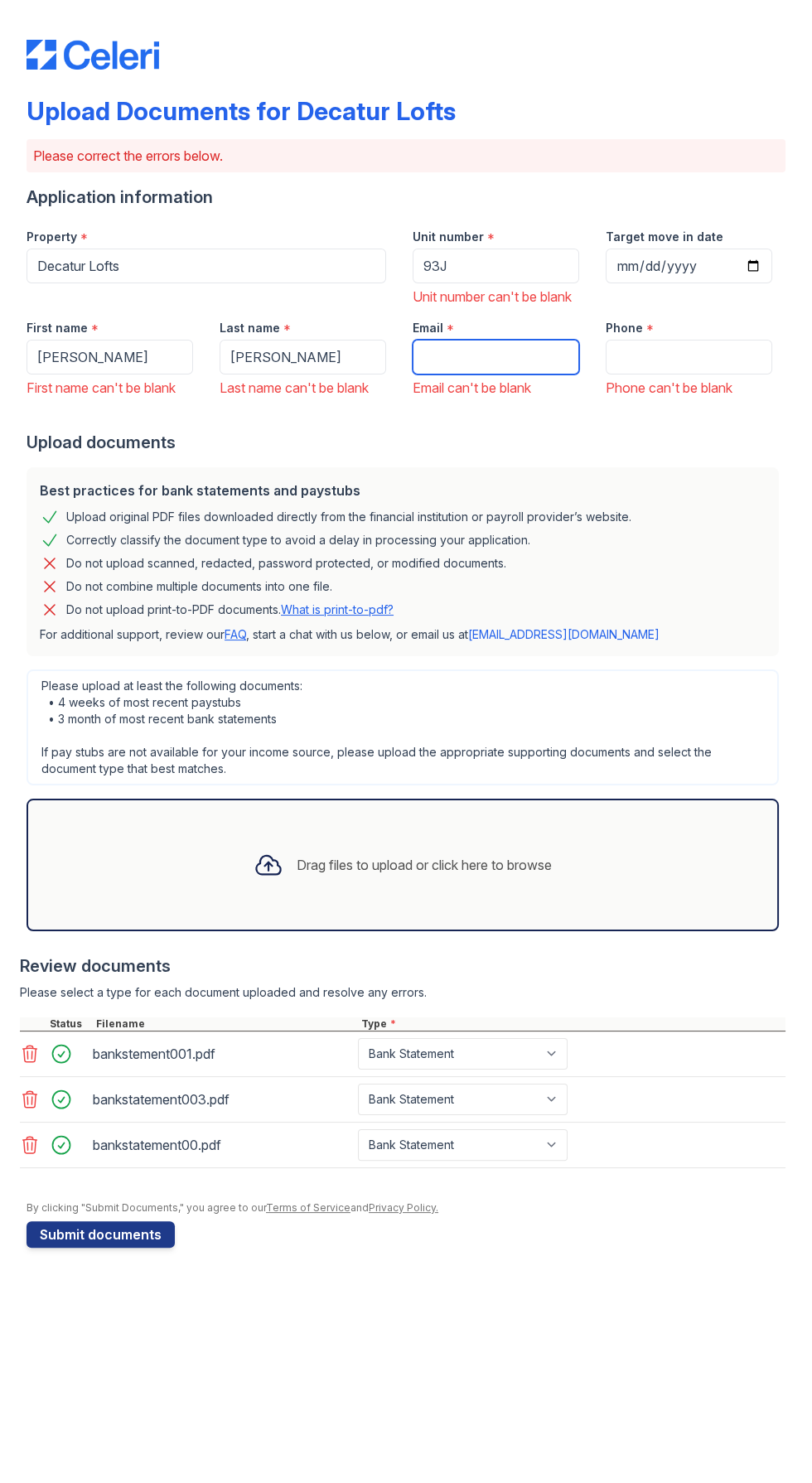
type input "RitterTS.47@gmail.com"
type input "4046931500"
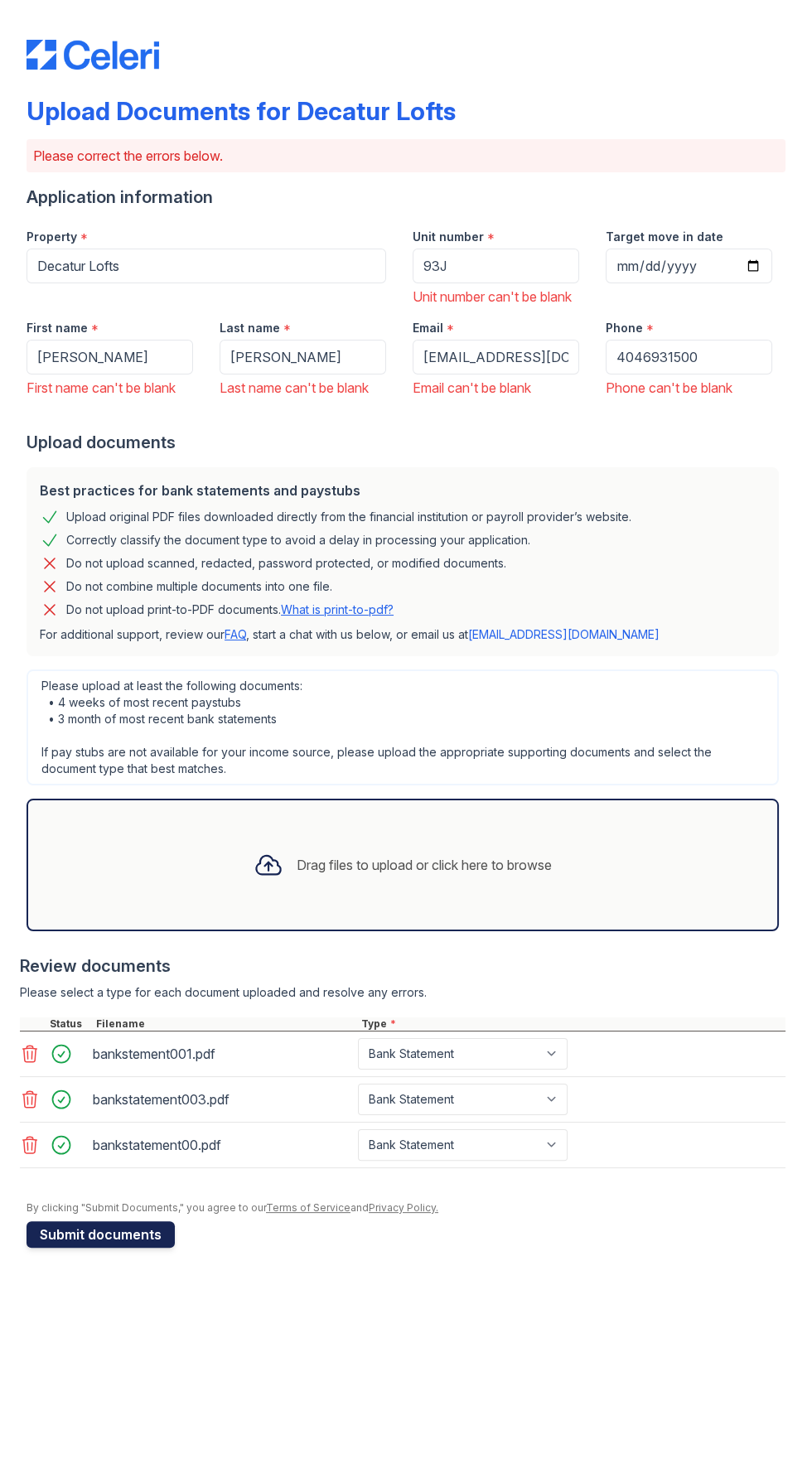
click at [112, 1244] on button "Submit documents" at bounding box center [100, 1234] width 148 height 26
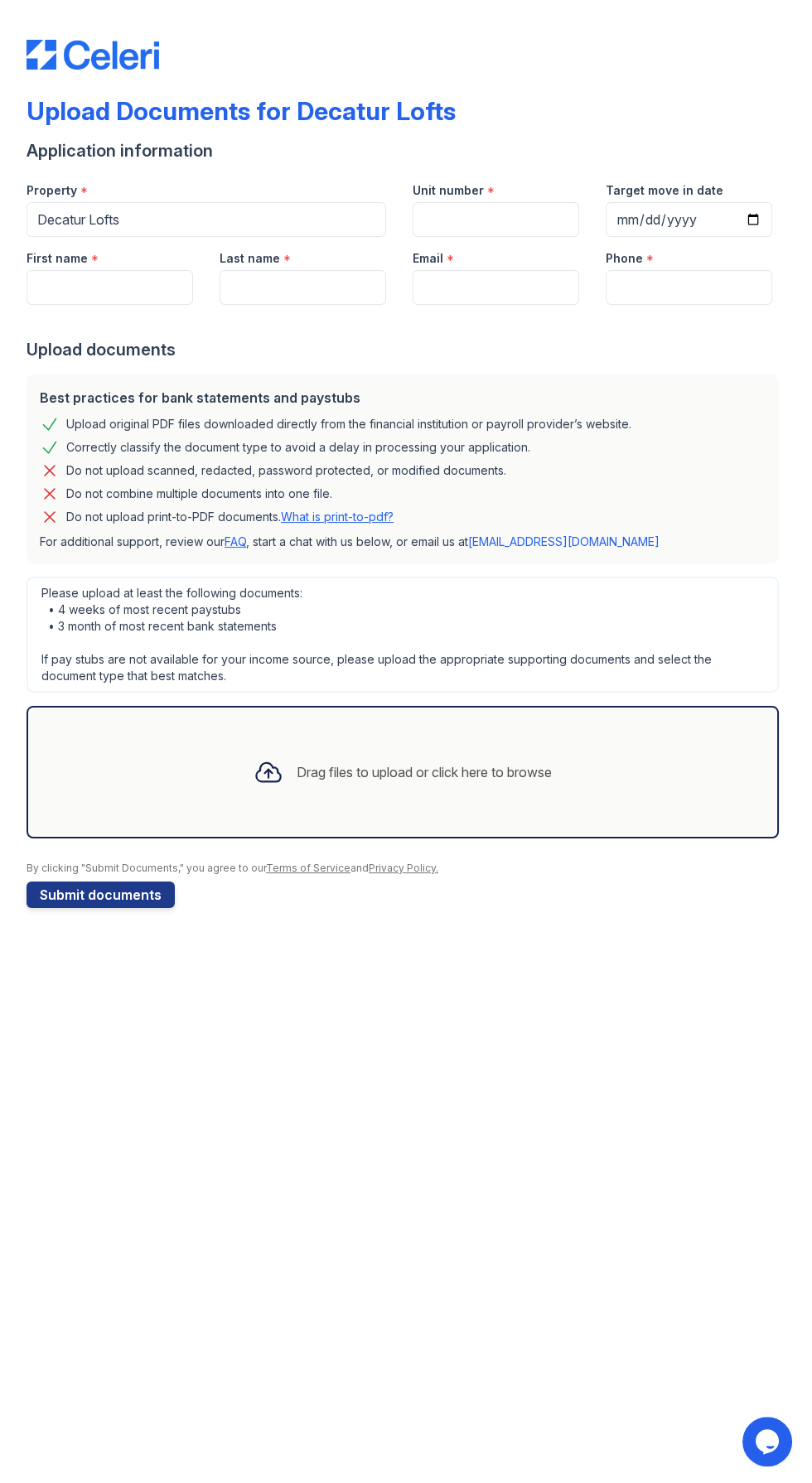
click at [387, 776] on div "Drag files to upload or click here to browse" at bounding box center [424, 772] width 255 height 20
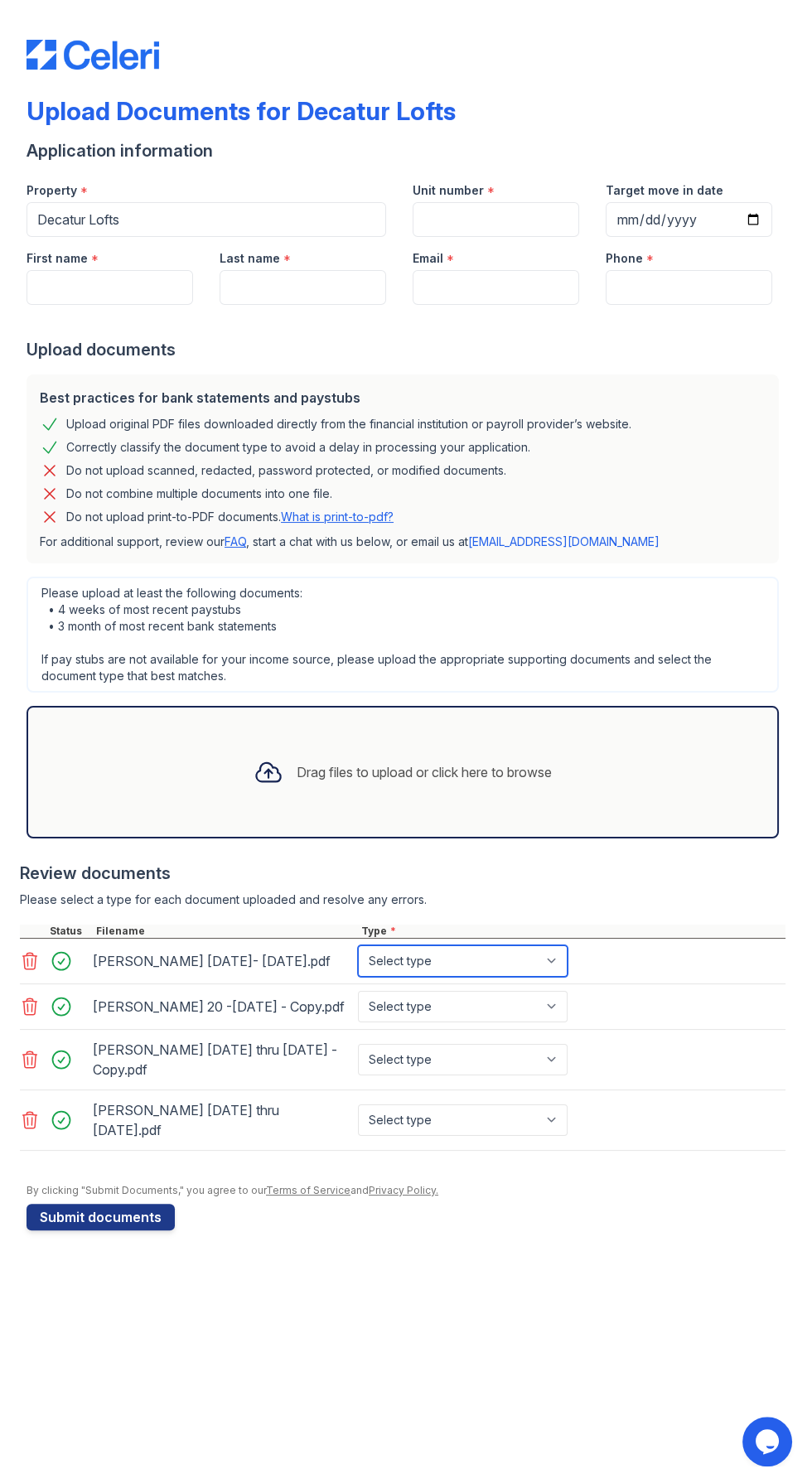
click at [559, 969] on select "Select type Paystub Bank Statement Offer Letter Tax Documents Benefit Award Let…" at bounding box center [462, 961] width 209 height 31
select select "paystub"
click at [358, 945] on select "Select type Paystub Bank Statement Offer Letter Tax Documents Benefit Award Let…" at bounding box center [462, 961] width 209 height 31
click at [553, 1017] on select "Select type Paystub Bank Statement Offer Letter Tax Documents Benefit Award Let…" at bounding box center [462, 1006] width 209 height 31
select select "paystub"
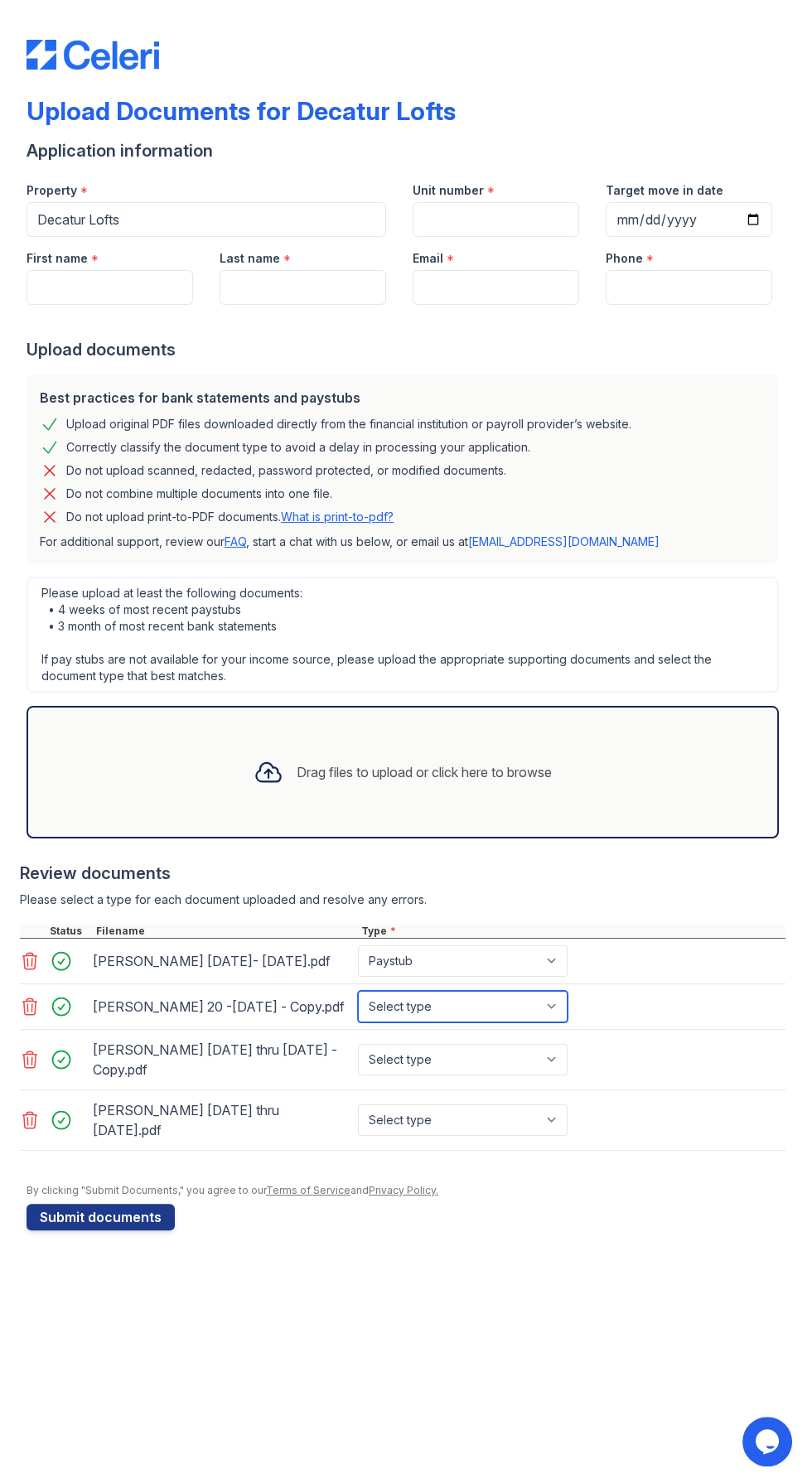
click at [358, 998] on select "Select type Paystub Bank Statement Offer Letter Tax Documents Benefit Award Let…" at bounding box center [462, 1006] width 209 height 31
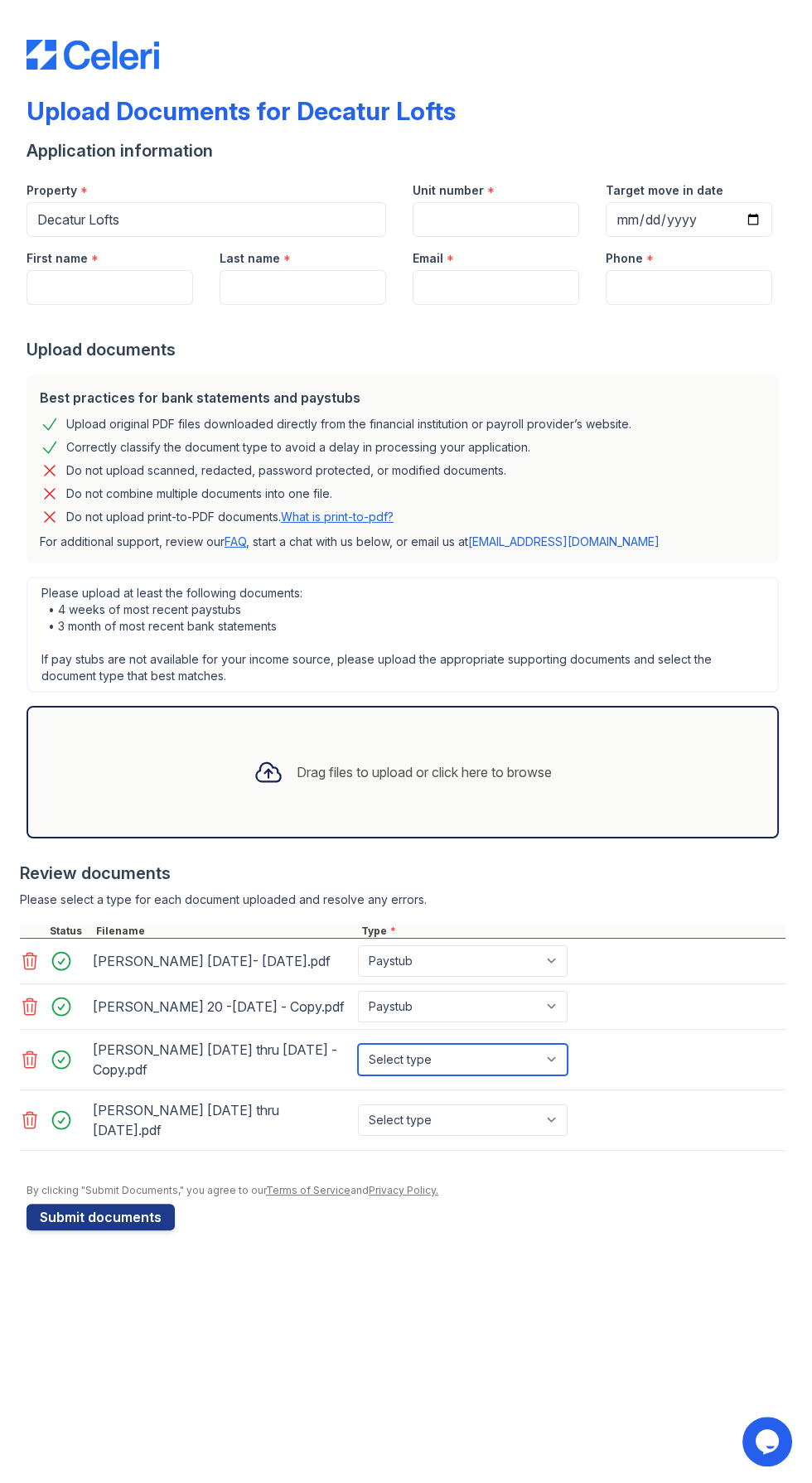
click at [563, 1075] on select "Select type Paystub Bank Statement Offer Letter Tax Documents Benefit Award Let…" at bounding box center [462, 1059] width 209 height 31
select select "paystub"
click at [358, 1058] on select "Select type Paystub Bank Statement Offer Letter Tax Documents Benefit Award Let…" at bounding box center [462, 1059] width 209 height 31
click at [547, 1136] on select "Select type Paystub Bank Statement Offer Letter Tax Documents Benefit Award Let…" at bounding box center [462, 1120] width 209 height 31
select select "paystub"
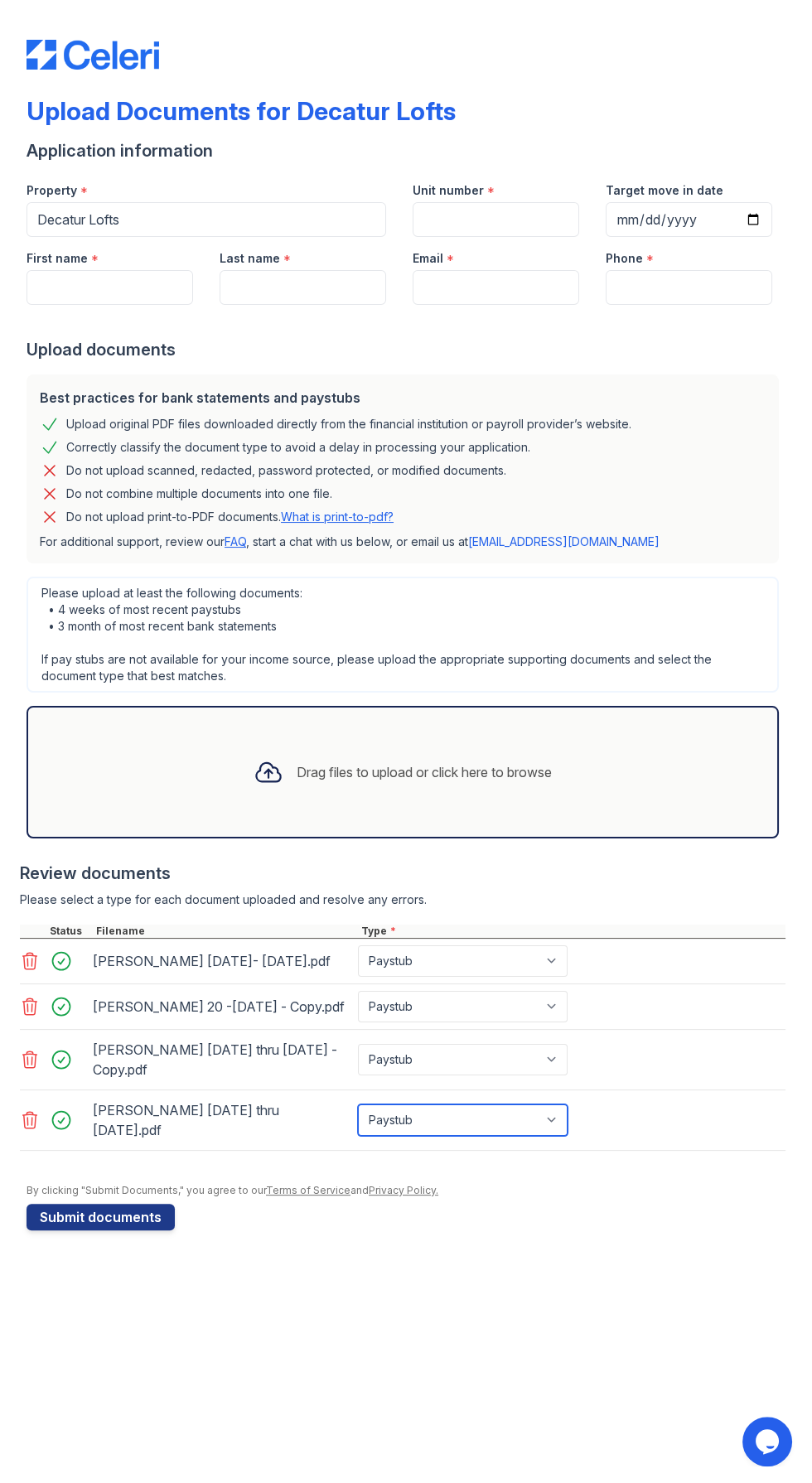
click at [358, 1118] on select "Select type Paystub Bank Statement Offer Letter Tax Documents Benefit Award Let…" at bounding box center [462, 1120] width 209 height 31
click at [101, 1230] on button "Submit documents" at bounding box center [100, 1217] width 148 height 26
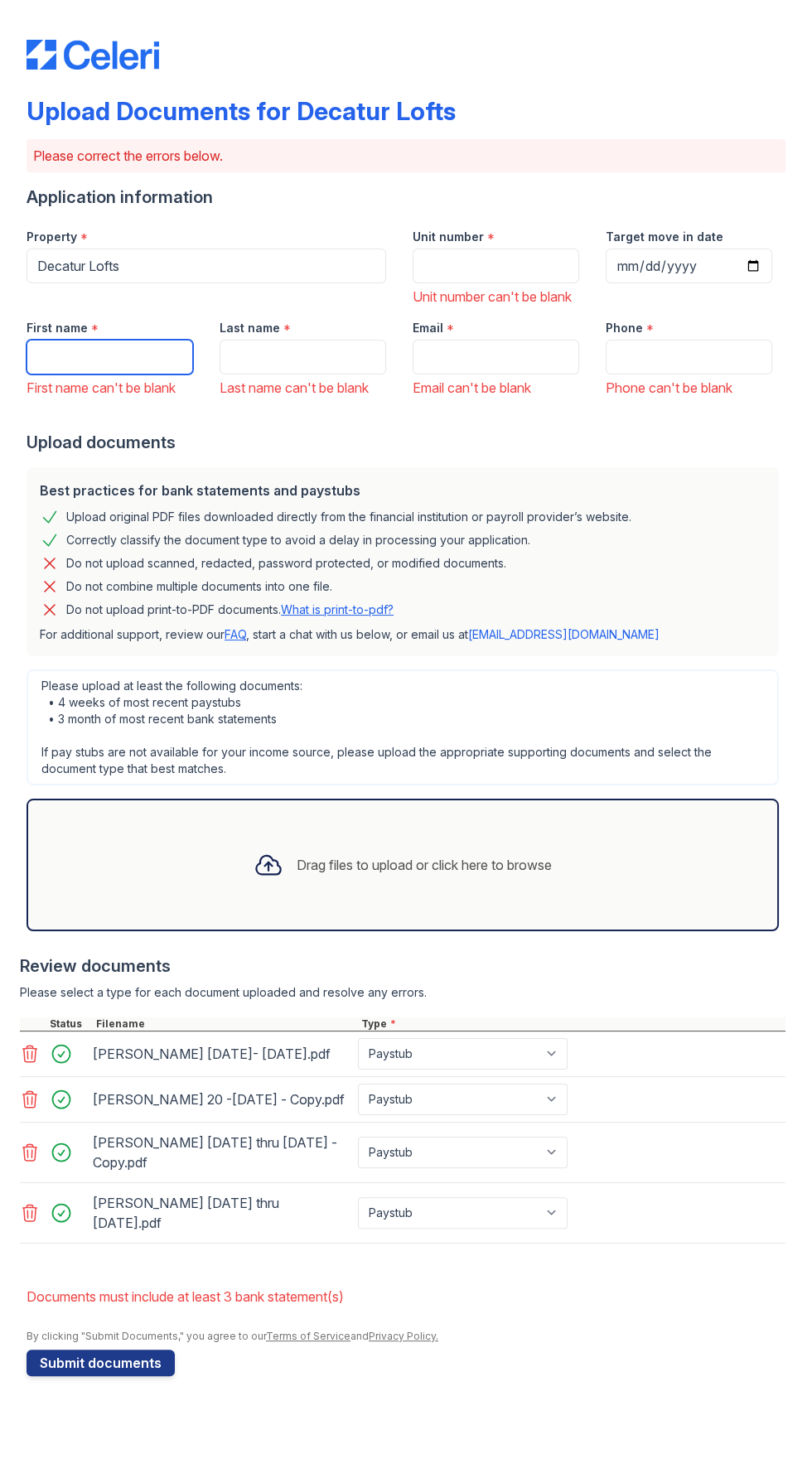
click at [169, 371] on input "First name" at bounding box center [109, 357] width 166 height 35
type input "Sharine"
type input "ritter"
type input "RitterTS.47@gmail.com"
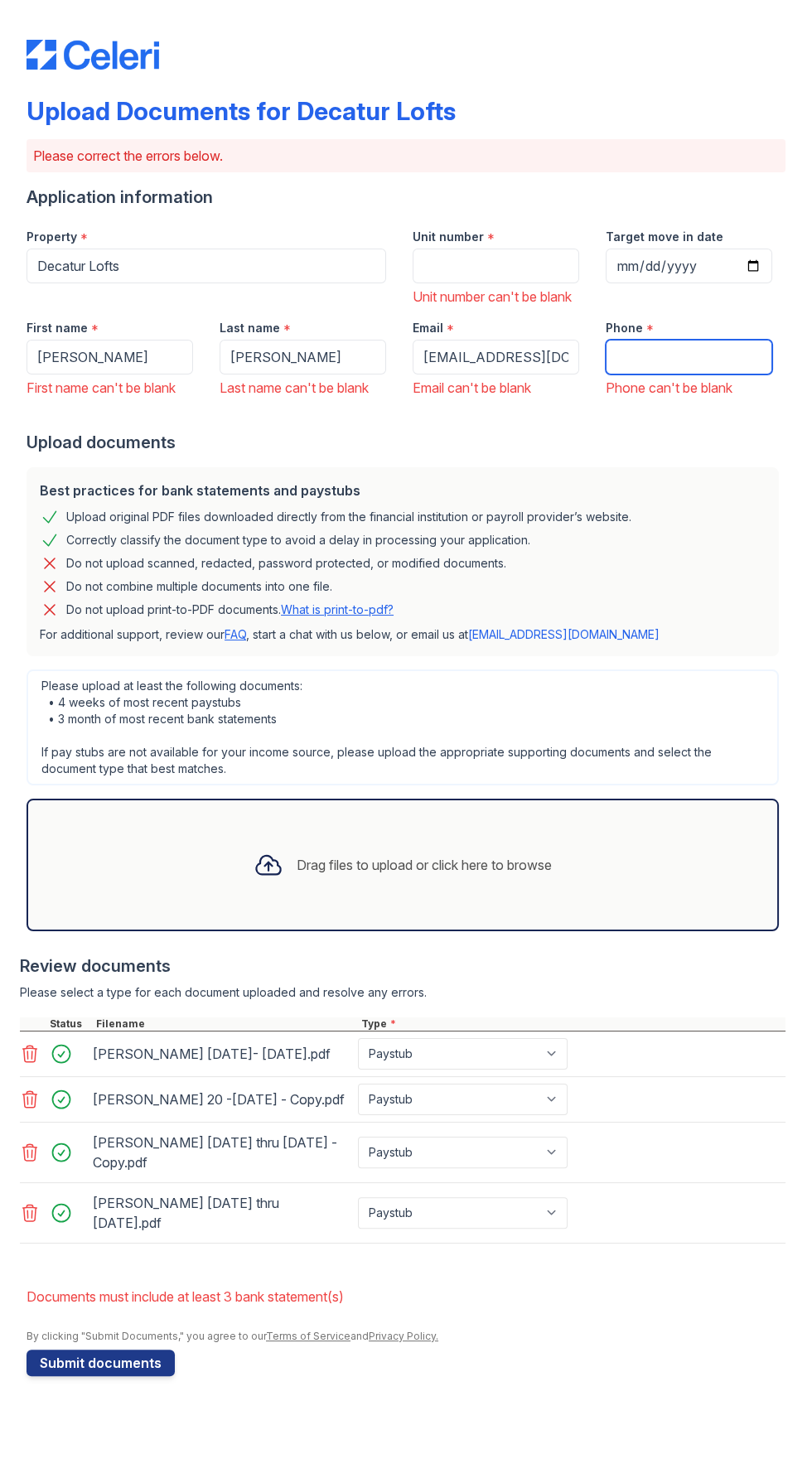
type input "4046931500"
click at [487, 259] on input "Unit number" at bounding box center [496, 265] width 166 height 35
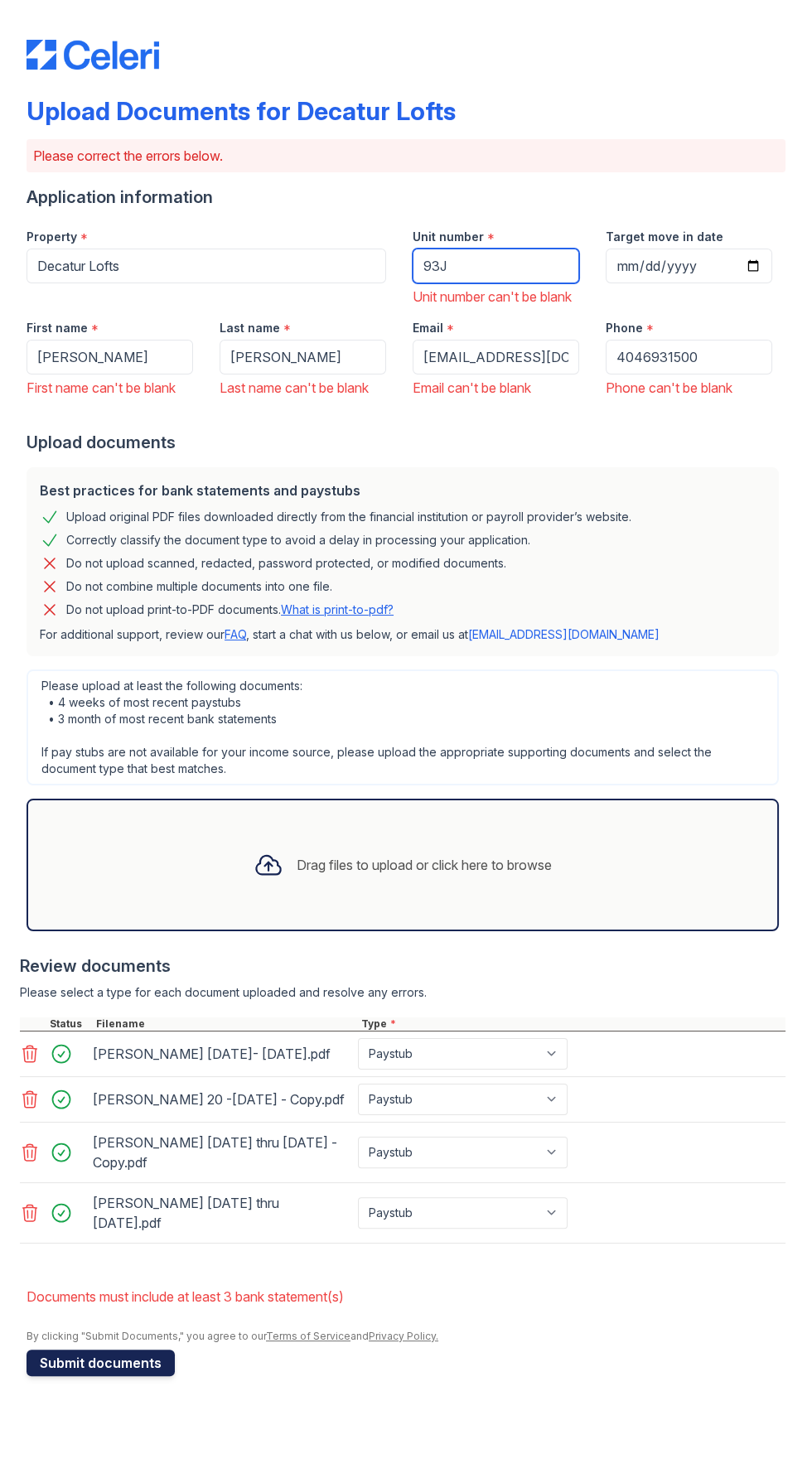
type input "93J"
click at [109, 1376] on button "Submit documents" at bounding box center [100, 1363] width 148 height 26
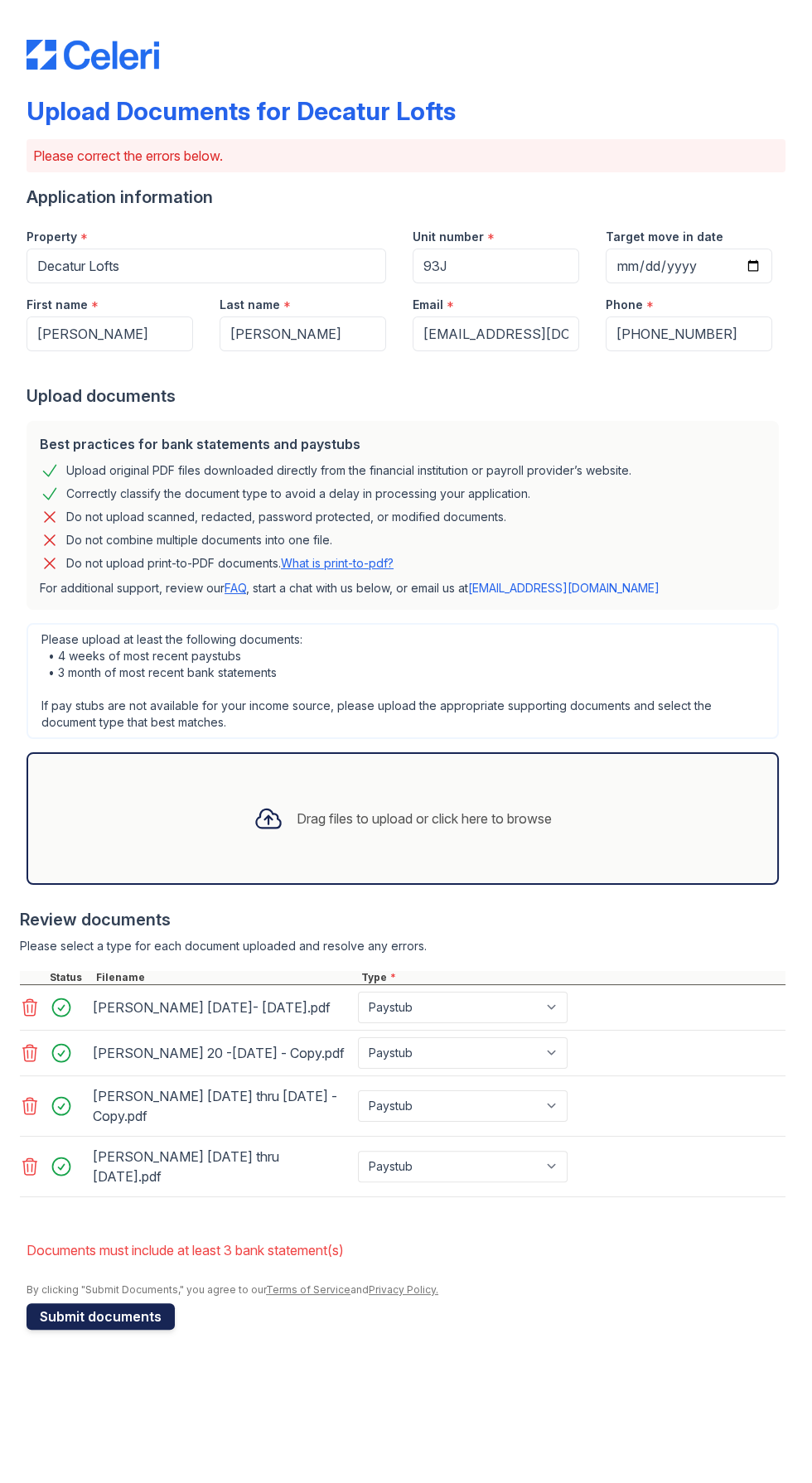
click at [103, 1330] on button "Submit documents" at bounding box center [100, 1316] width 148 height 26
click at [553, 1013] on select "Paystub Bank Statement Offer Letter Tax Documents Benefit Award Letter Investme…" at bounding box center [462, 1007] width 209 height 31
select select "other"
click at [358, 992] on select "Paystub Bank Statement Offer Letter Tax Documents Benefit Award Letter Investme…" at bounding box center [462, 1007] width 209 height 31
click at [526, 1001] on select "Paystub Bank Statement Offer Letter Tax Documents Benefit Award Letter Investme…" at bounding box center [462, 1007] width 209 height 31
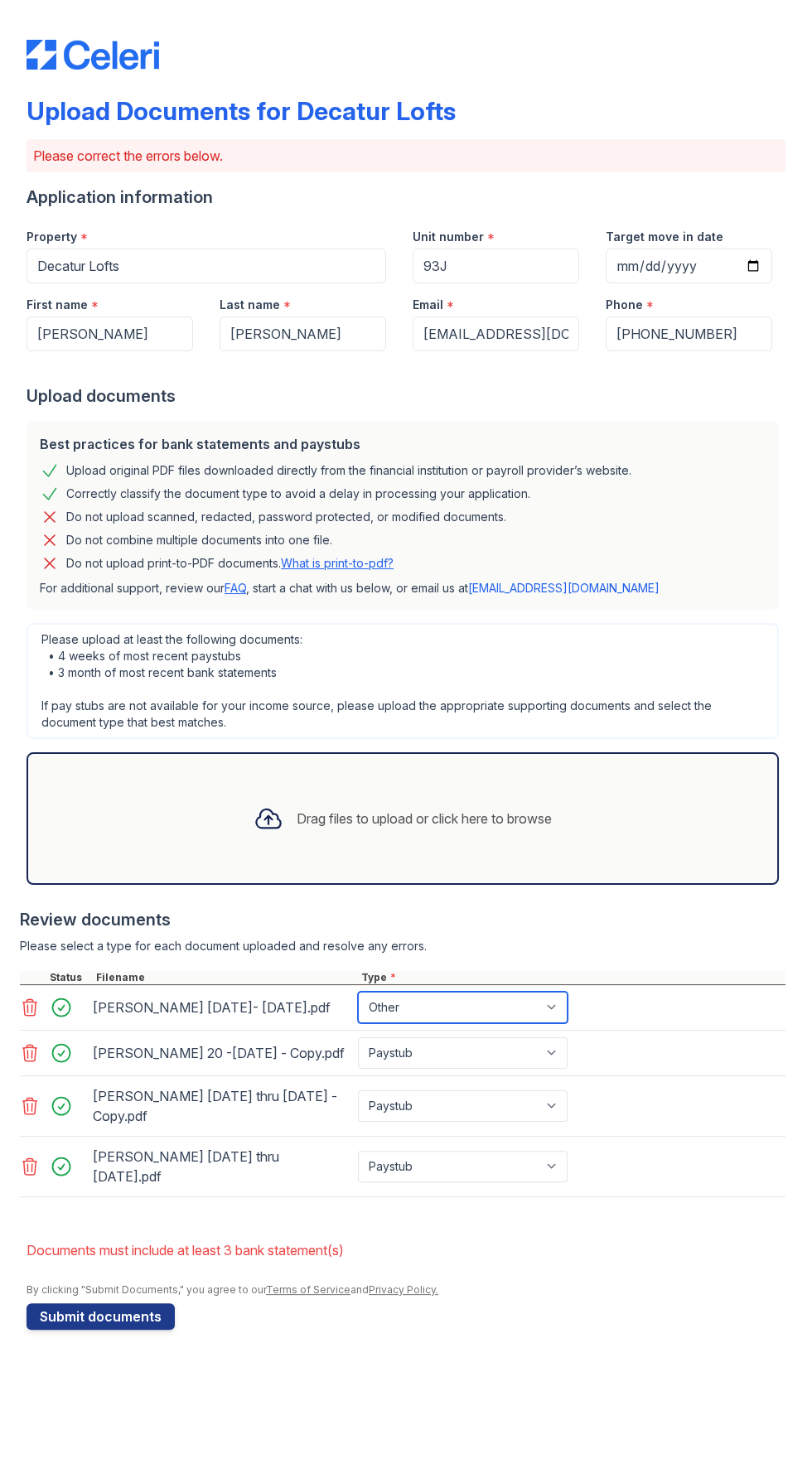
click at [358, 992] on select "Paystub Bank Statement Offer Letter Tax Documents Benefit Award Letter Investme…" at bounding box center [462, 1007] width 209 height 31
click at [513, 1058] on select "Paystub Bank Statement Offer Letter Tax Documents Benefit Award Letter Investme…" at bounding box center [462, 1052] width 209 height 31
select select "other"
click at [358, 1044] on select "Paystub Bank Statement Offer Letter Tax Documents Benefit Award Letter Investme…" at bounding box center [462, 1052] width 209 height 31
click at [500, 1119] on select "Paystub Bank Statement Offer Letter Tax Documents Benefit Award Letter Investme…" at bounding box center [462, 1106] width 209 height 31
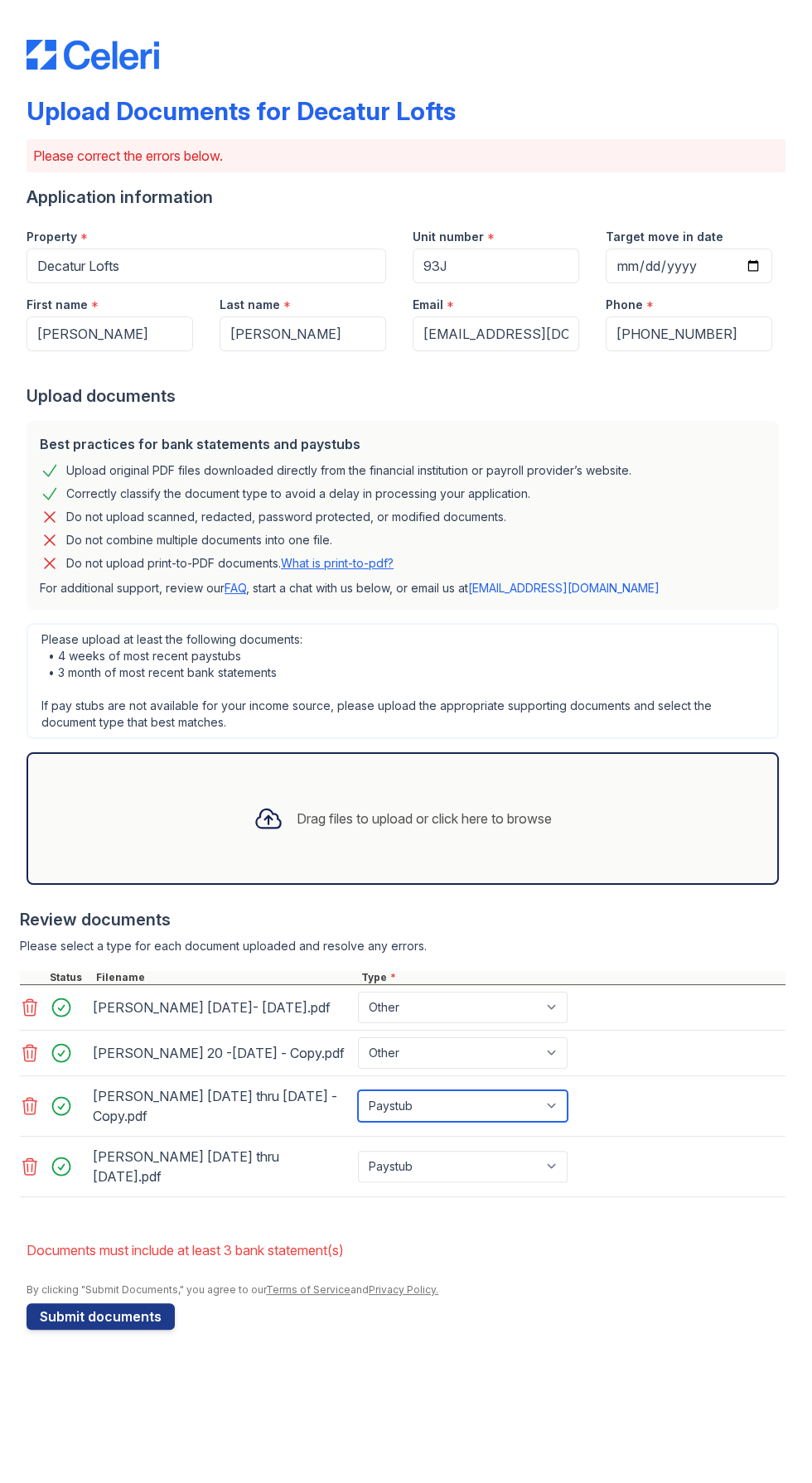
select select "other"
click at [358, 1105] on select "Paystub Bank Statement Offer Letter Tax Documents Benefit Award Letter Investme…" at bounding box center [462, 1106] width 209 height 31
click at [487, 1181] on select "Paystub Bank Statement Offer Letter Tax Documents Benefit Award Letter Investme…" at bounding box center [462, 1166] width 209 height 31
select select "other"
click at [358, 1164] on select "Paystub Bank Statement Offer Letter Tax Documents Benefit Award Letter Investme…" at bounding box center [462, 1166] width 209 height 31
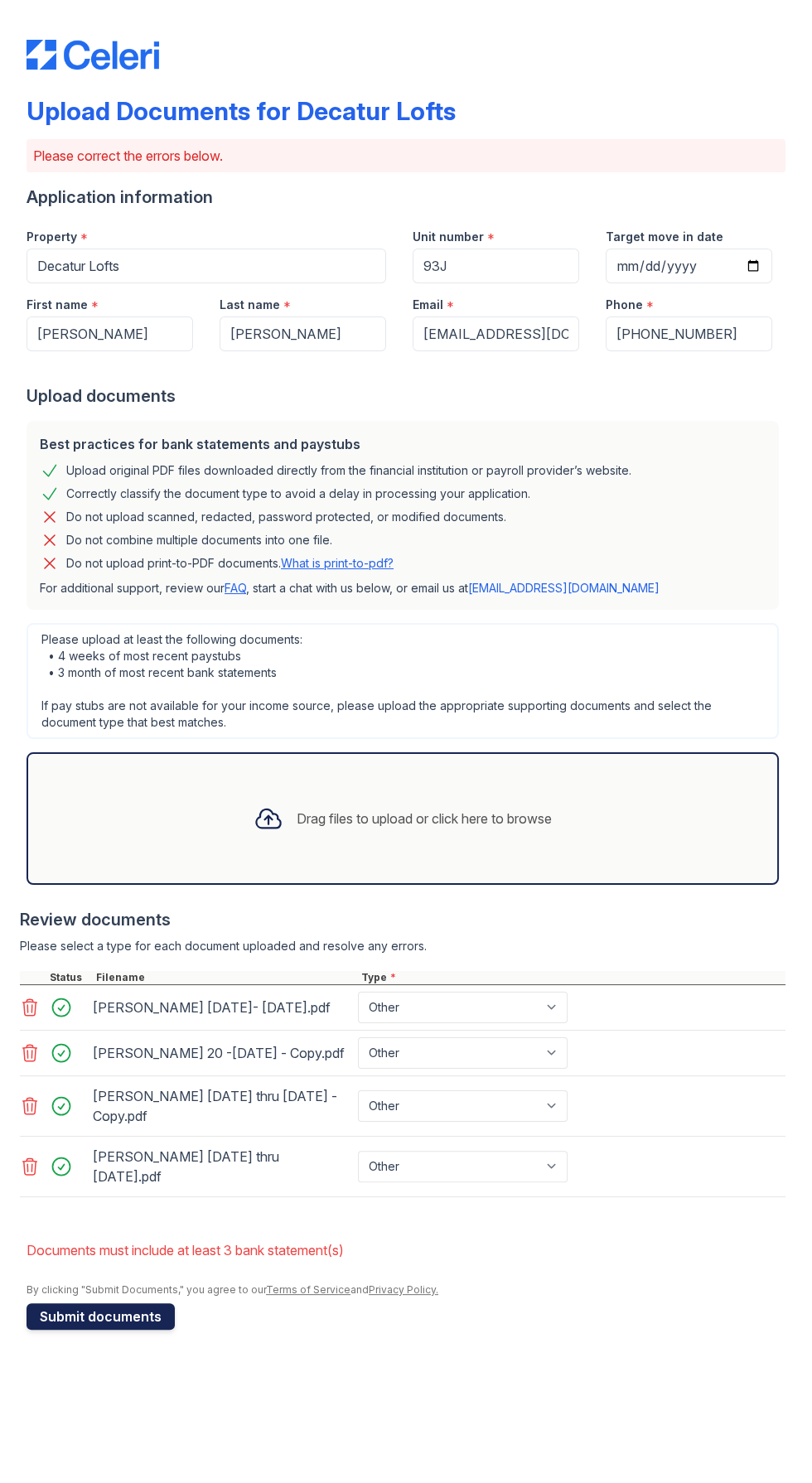
click at [114, 1330] on button "Submit documents" at bounding box center [100, 1316] width 148 height 26
click at [559, 1017] on select "Paystub Bank Statement Offer Letter Tax Documents Benefit Award Letter Investme…" at bounding box center [462, 1007] width 209 height 31
select select "bank_statement"
click at [358, 992] on select "Paystub Bank Statement Offer Letter Tax Documents Benefit Award Letter Investme…" at bounding box center [462, 1007] width 209 height 31
click at [509, 1065] on select "Paystub Bank Statement Offer Letter Tax Documents Benefit Award Letter Investme…" at bounding box center [462, 1052] width 209 height 31
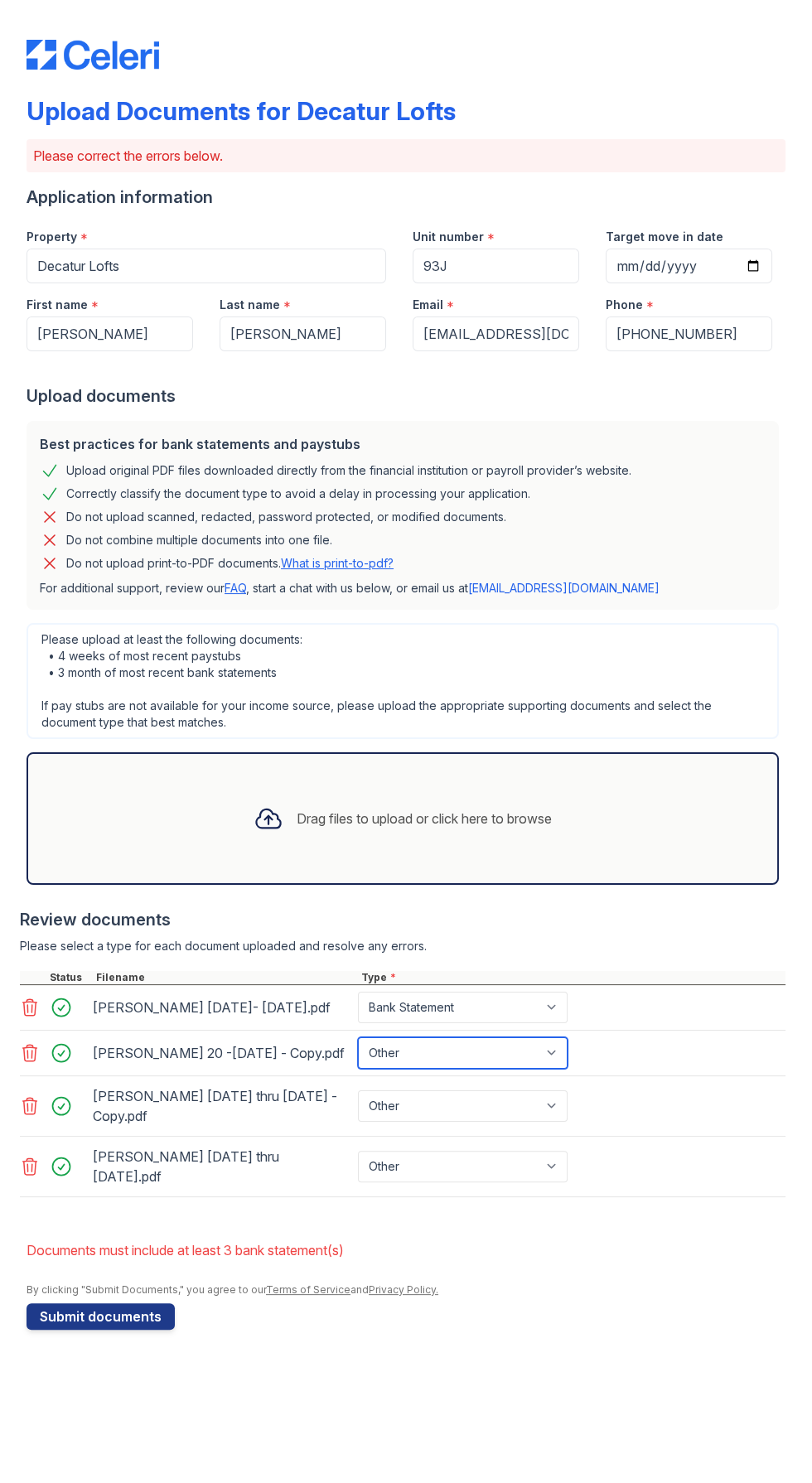
select select "bank_statement"
click at [358, 1044] on select "Paystub Bank Statement Offer Letter Tax Documents Benefit Award Letter Investme…" at bounding box center [462, 1052] width 209 height 31
click at [520, 1122] on select "Paystub Bank Statement Offer Letter Tax Documents Benefit Award Letter Investme…" at bounding box center [462, 1106] width 209 height 31
select select "bank_statement"
click at [358, 1105] on select "Paystub Bank Statement Offer Letter Tax Documents Benefit Award Letter Investme…" at bounding box center [462, 1106] width 209 height 31
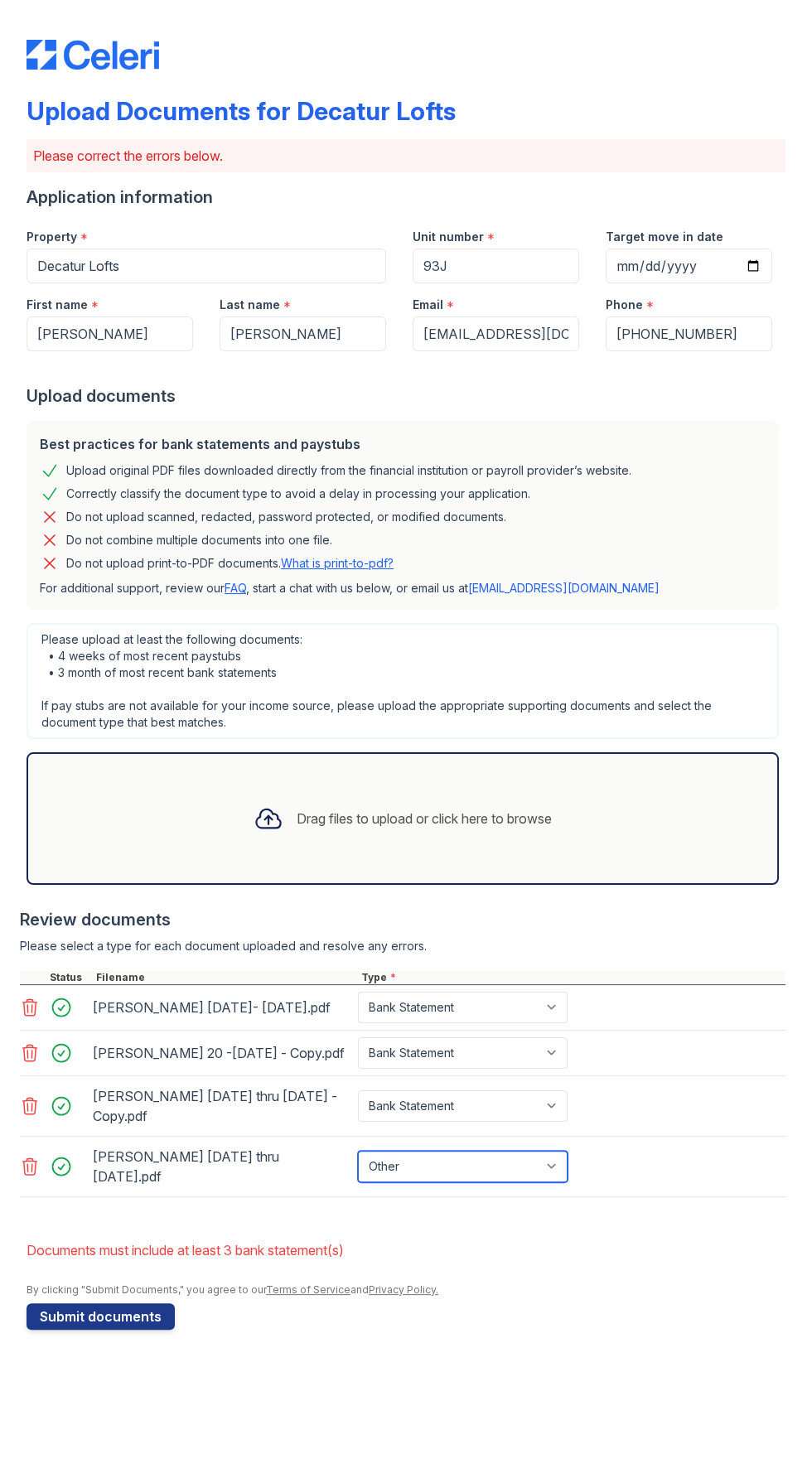
click at [479, 1182] on select "Paystub Bank Statement Offer Letter Tax Documents Benefit Award Letter Investme…" at bounding box center [462, 1166] width 209 height 31
select select "bank_statement"
click at [358, 1164] on select "Paystub Bank Statement Offer Letter Tax Documents Benefit Award Letter Investme…" at bounding box center [462, 1166] width 209 height 31
click at [120, 1330] on button "Submit documents" at bounding box center [100, 1316] width 148 height 26
